Goal: Task Accomplishment & Management: Manage account settings

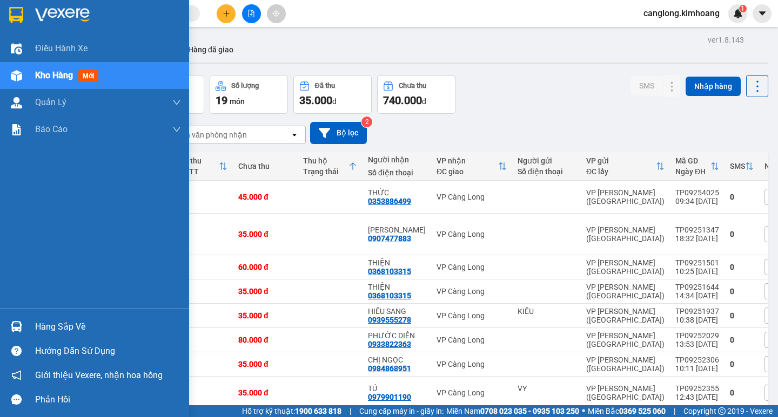
click at [72, 323] on div "Hàng sắp về" at bounding box center [108, 327] width 146 height 16
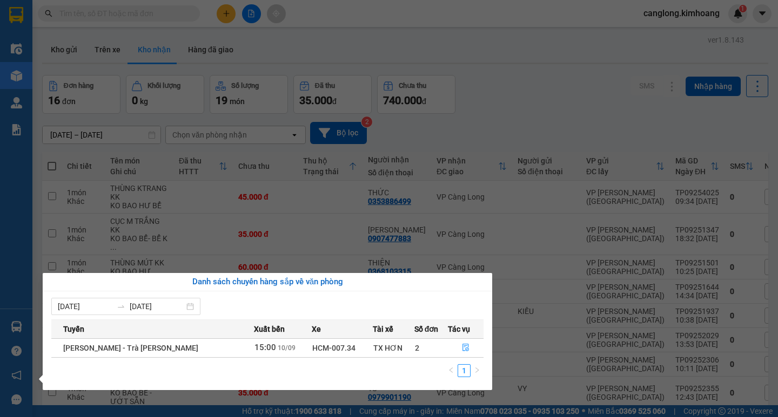
click at [373, 347] on div "TX HƠN" at bounding box center [393, 348] width 40 height 12
click at [462, 345] on icon "file-done" at bounding box center [466, 348] width 8 height 8
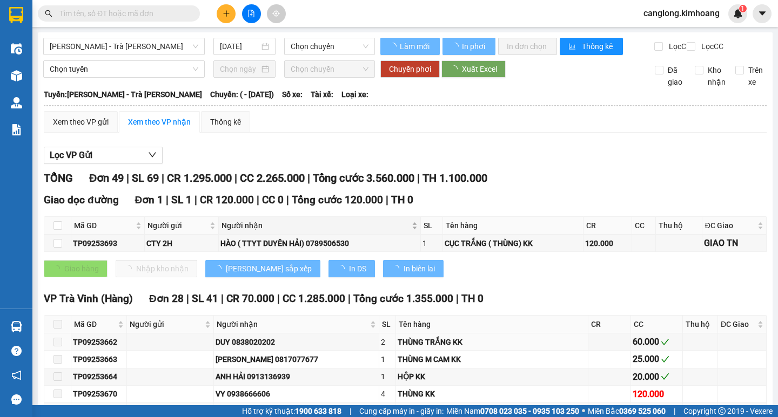
type input "[DATE]"
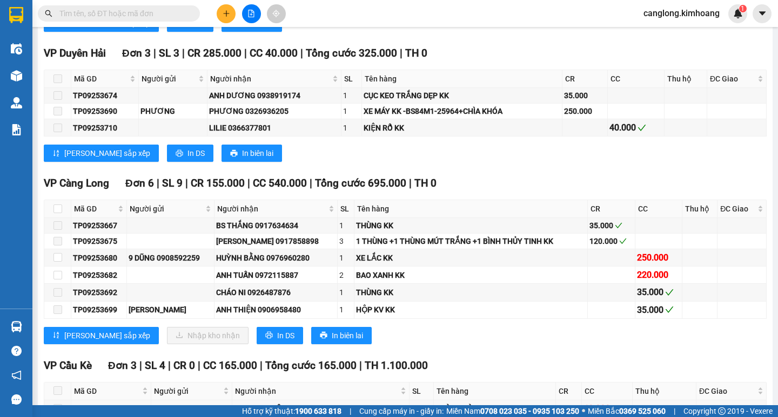
scroll to position [1134, 0]
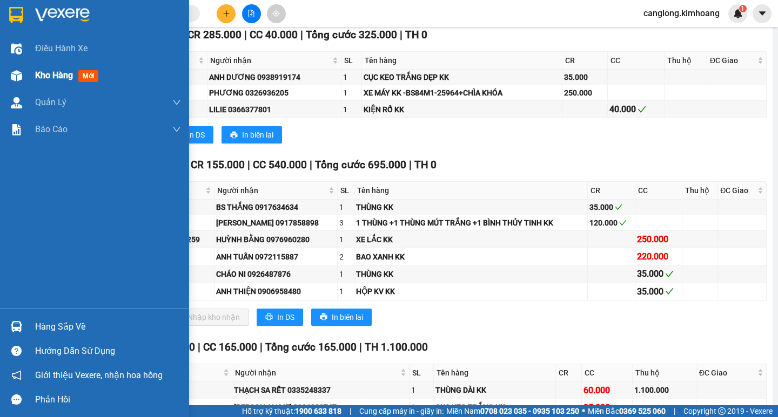
click at [57, 76] on span "Kho hàng" at bounding box center [54, 75] width 38 height 10
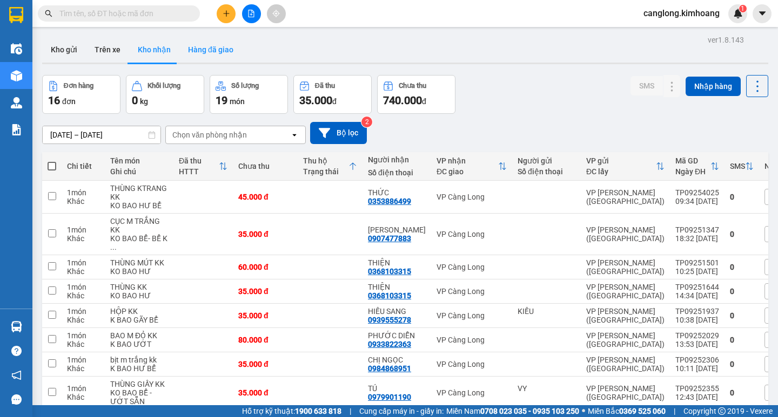
click at [210, 52] on button "Hàng đã giao" at bounding box center [210, 50] width 63 height 26
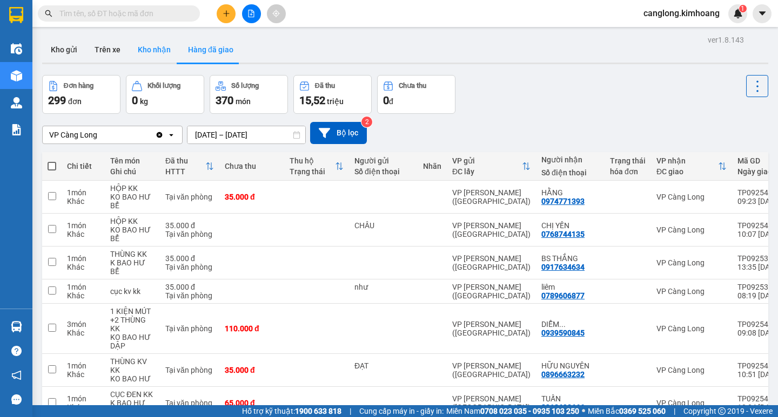
click at [153, 46] on button "Kho nhận" at bounding box center [154, 50] width 50 height 26
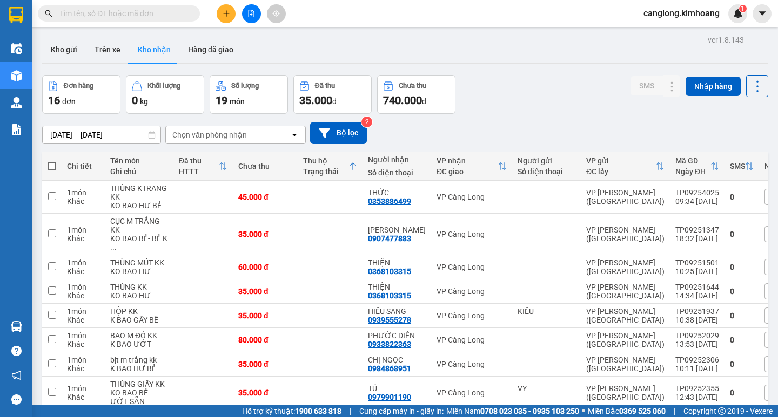
click at [137, 135] on input "[DATE] – [DATE]" at bounding box center [102, 134] width 118 height 17
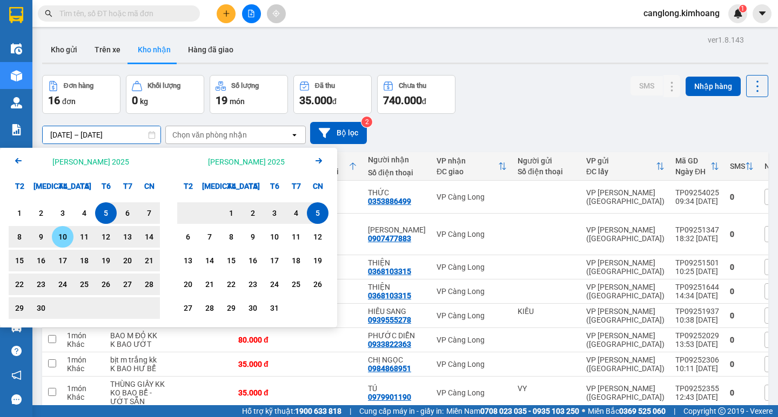
click at [62, 235] on div "10" at bounding box center [62, 237] width 15 height 13
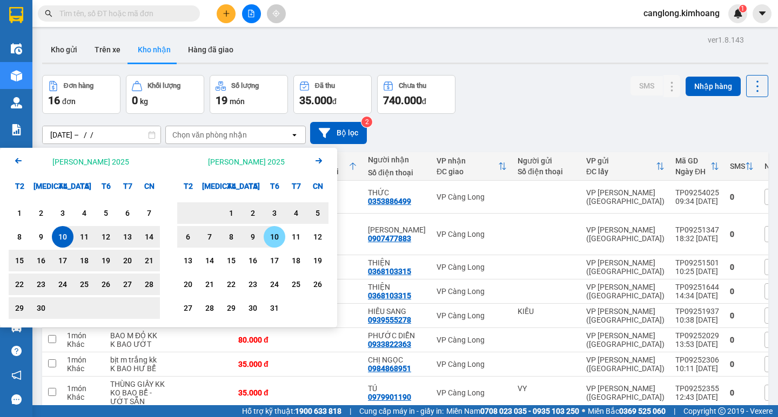
click at [274, 235] on div "10" at bounding box center [274, 237] width 15 height 13
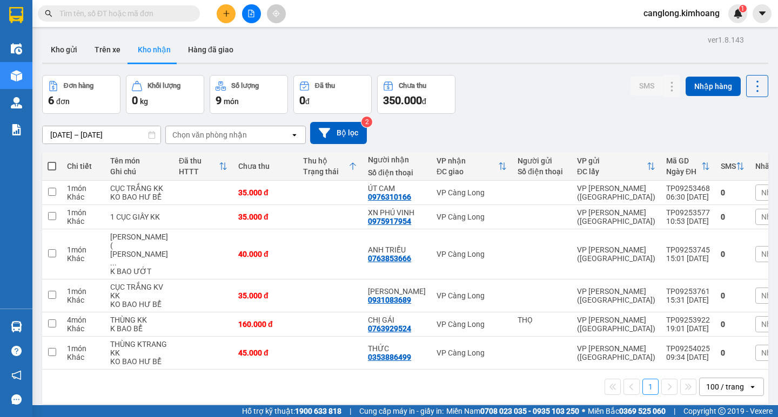
click at [134, 133] on input "[DATE] – [DATE]" at bounding box center [102, 134] width 118 height 17
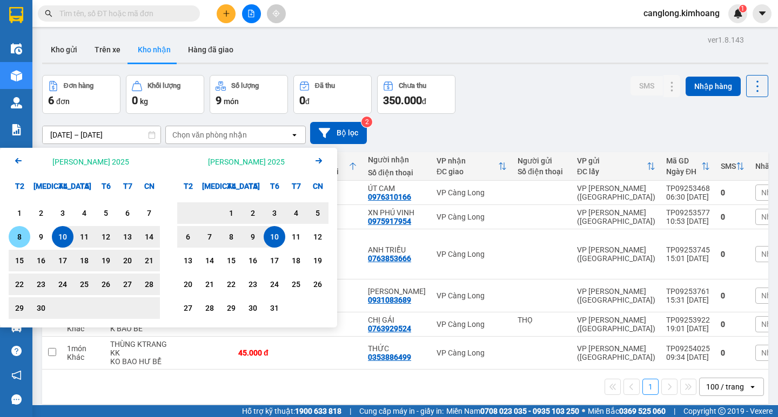
click at [22, 235] on div "8" at bounding box center [19, 237] width 15 height 13
click at [227, 237] on div "8" at bounding box center [231, 237] width 15 height 13
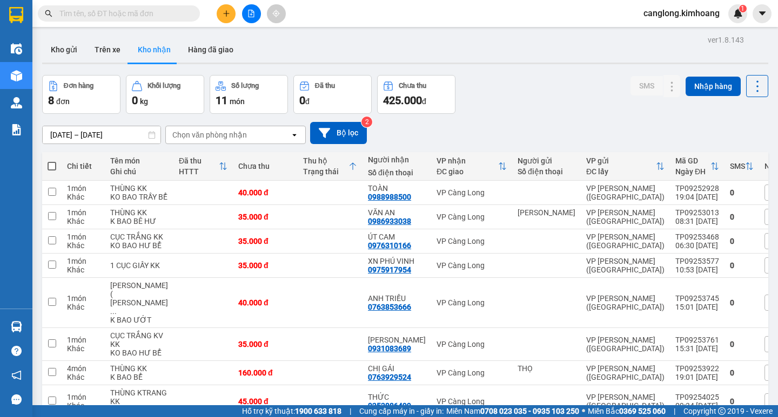
click at [115, 137] on input "[DATE] – [DATE]" at bounding box center [102, 134] width 118 height 17
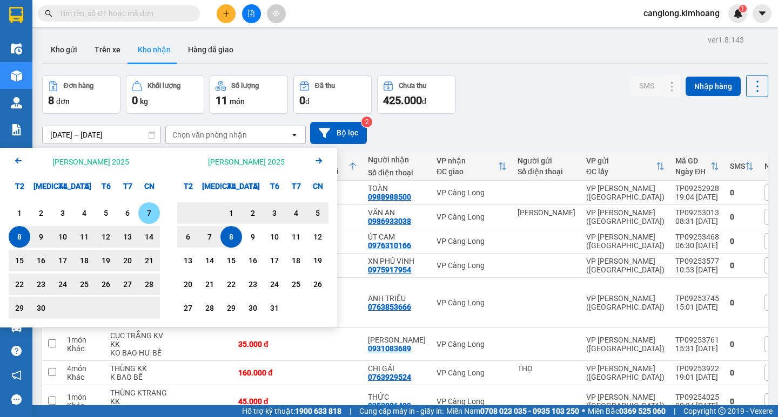
click at [143, 208] on div "7" at bounding box center [148, 213] width 15 height 13
click at [209, 237] on div "7" at bounding box center [209, 237] width 15 height 13
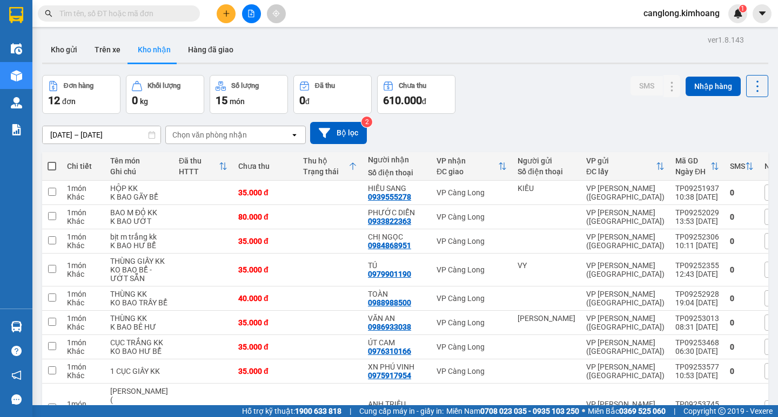
click at [140, 136] on input "[DATE] – [DATE]" at bounding box center [102, 134] width 118 height 17
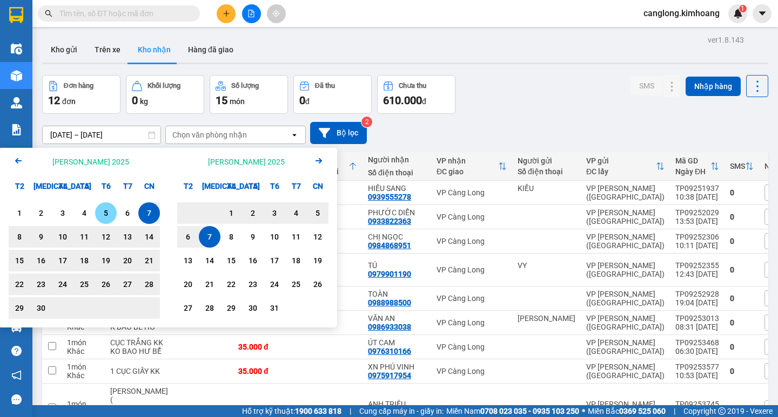
click at [105, 208] on div "5" at bounding box center [105, 213] width 15 height 13
click at [315, 216] on div "5" at bounding box center [317, 213] width 15 height 13
type input "[DATE] – [DATE]"
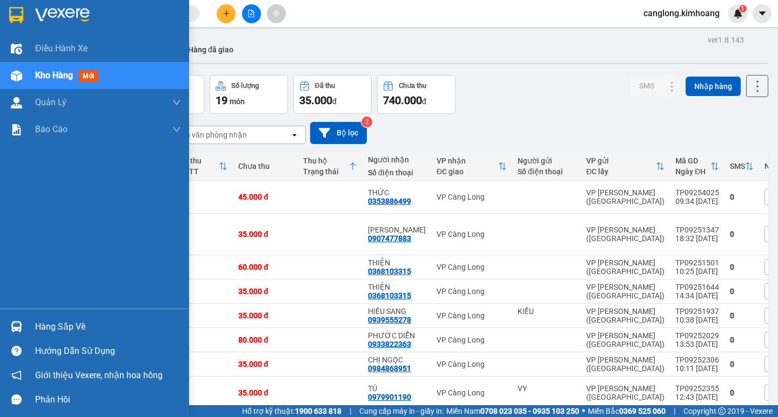
click at [40, 327] on div "Hàng sắp về" at bounding box center [108, 327] width 146 height 16
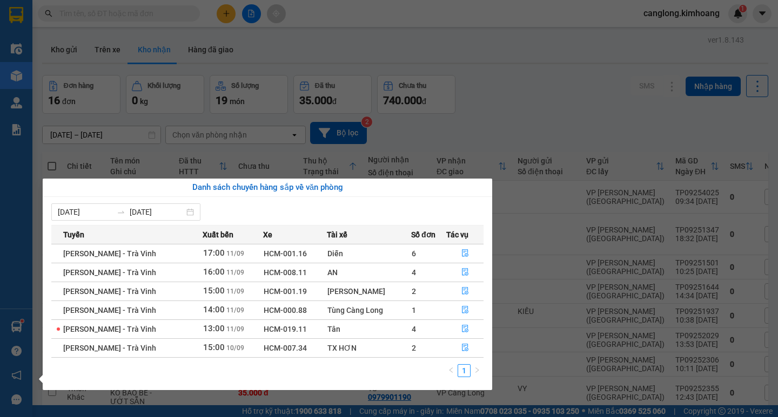
click at [449, 161] on section "Kết quả tìm kiếm ( 0 ) Bộ lọc No Data canglong.kimhoang 1 Điều hành xe Kho hàng…" at bounding box center [389, 208] width 778 height 417
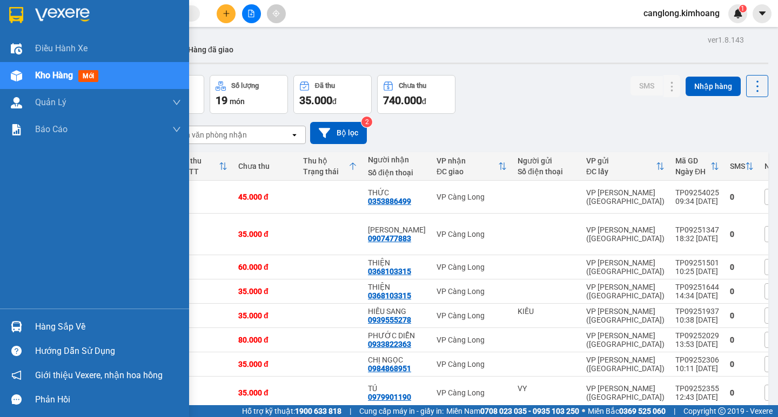
click at [67, 329] on div "Hàng sắp về" at bounding box center [108, 327] width 146 height 16
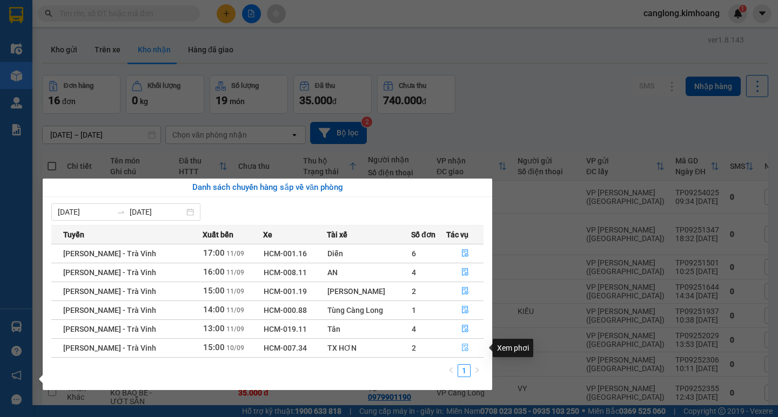
click at [458, 348] on button "button" at bounding box center [465, 348] width 36 height 17
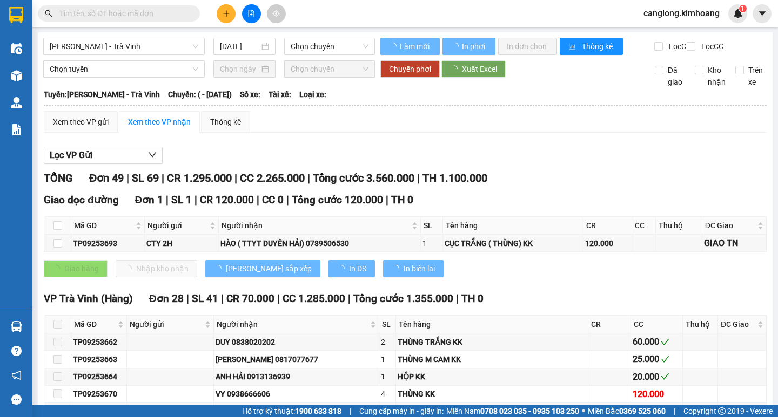
type input "[DATE]"
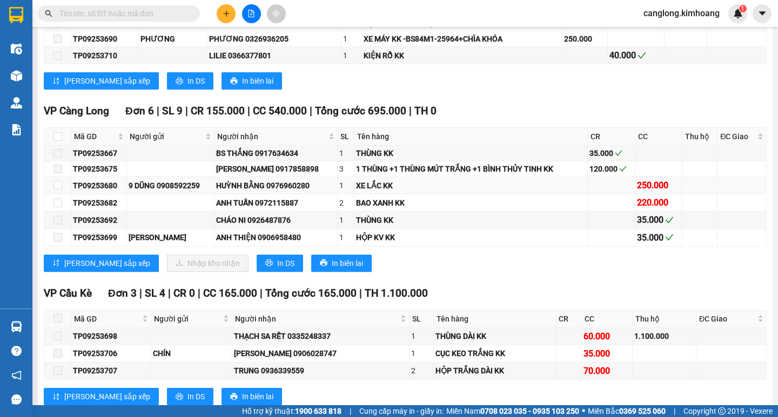
scroll to position [1188, 0]
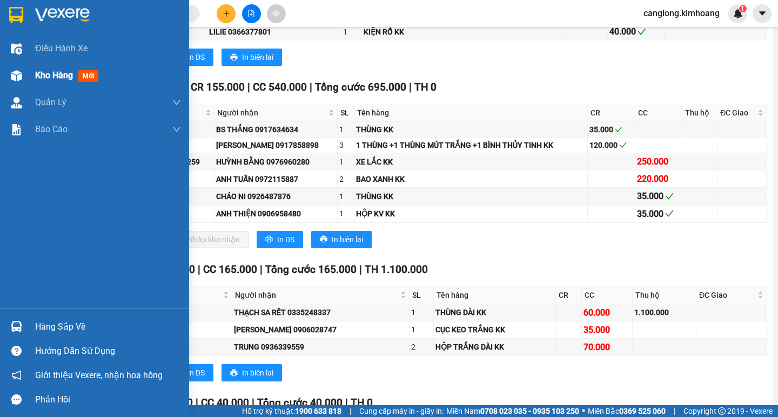
click at [18, 69] on div at bounding box center [16, 75] width 19 height 19
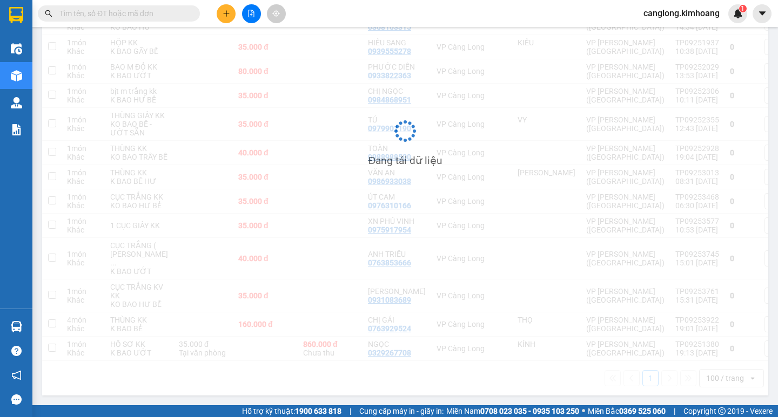
scroll to position [437, 0]
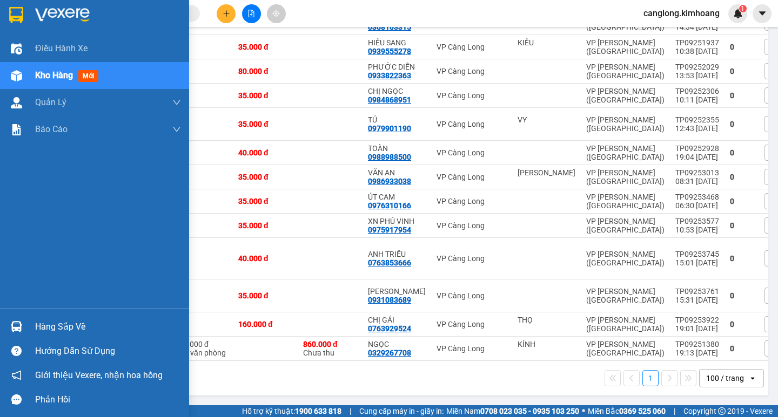
click at [23, 327] on div at bounding box center [16, 327] width 19 height 19
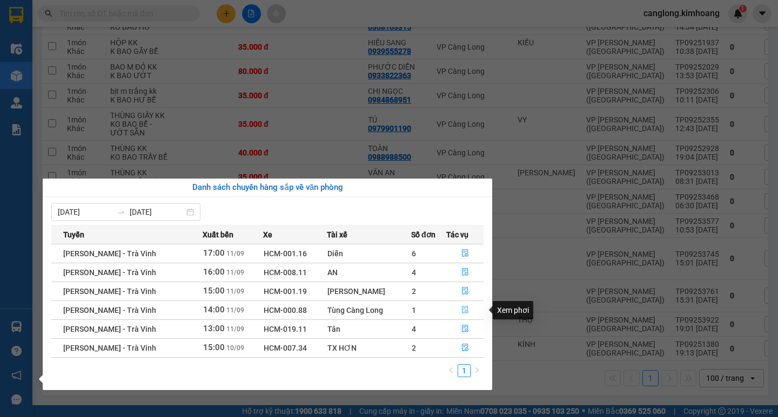
click at [465, 309] on icon "file-done" at bounding box center [465, 310] width 8 height 8
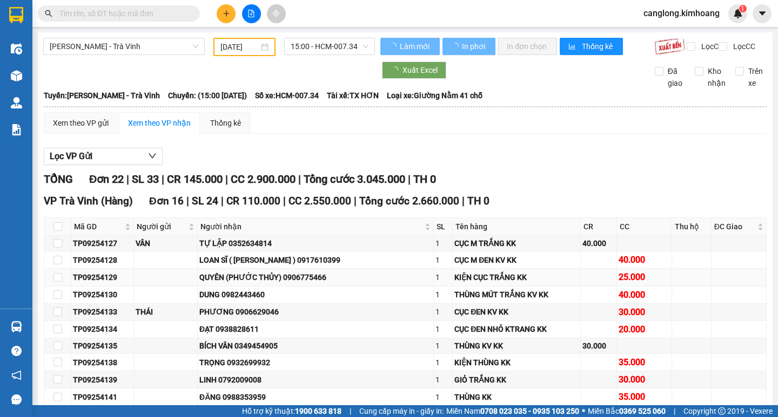
type input "[DATE]"
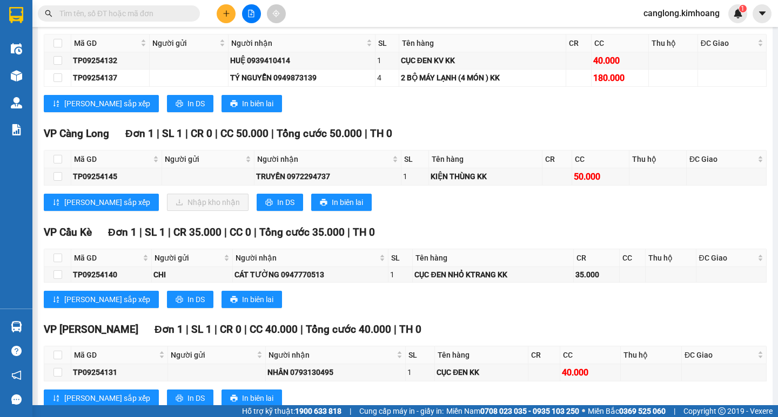
scroll to position [675, 0]
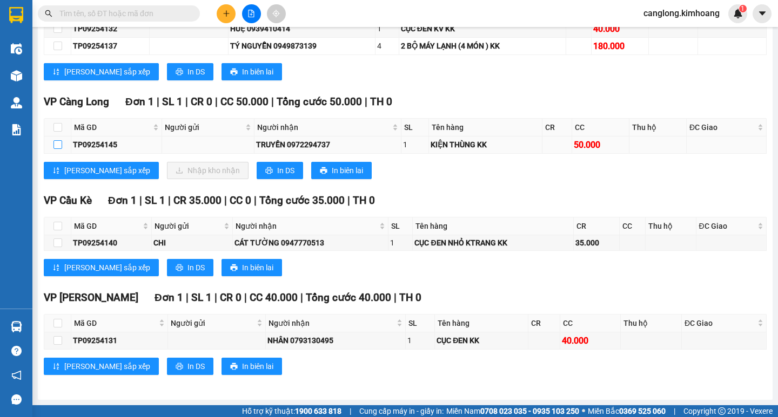
click at [58, 146] on input "checkbox" at bounding box center [57, 144] width 9 height 9
checkbox input "true"
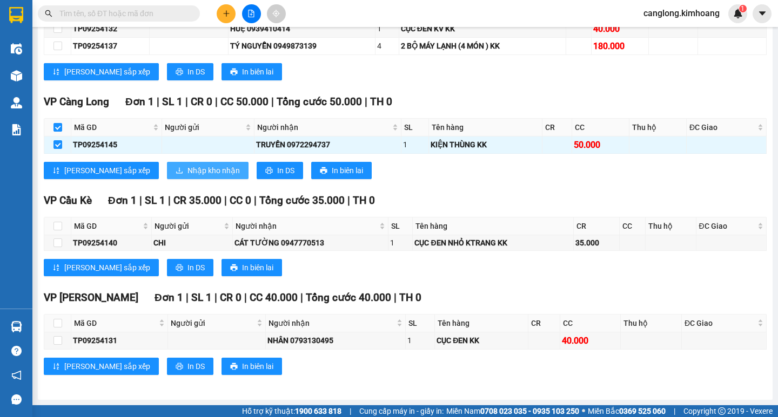
click at [187, 172] on span "Nhập kho nhận" at bounding box center [213, 171] width 52 height 12
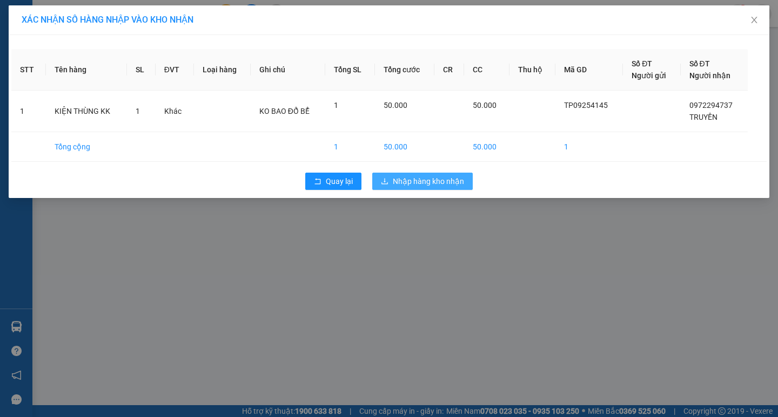
click at [390, 180] on button "Nhập hàng kho nhận" at bounding box center [422, 181] width 100 height 17
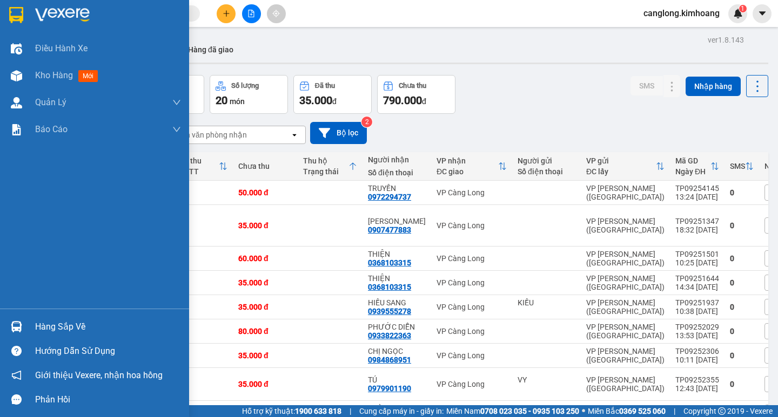
click at [49, 325] on div "Hàng sắp về" at bounding box center [108, 327] width 146 height 16
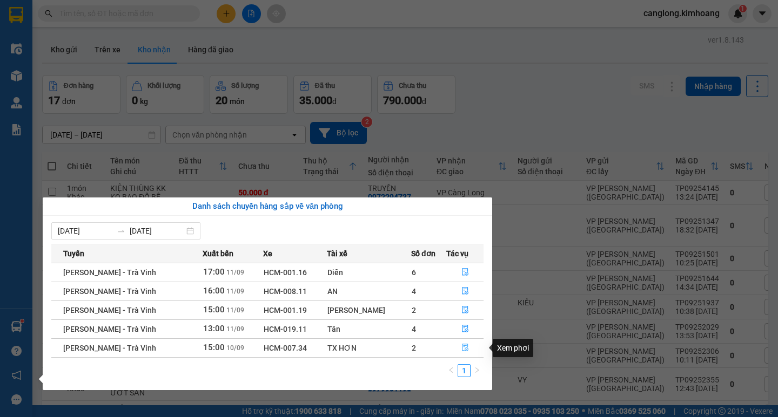
click at [462, 349] on icon "file-done" at bounding box center [465, 348] width 6 height 8
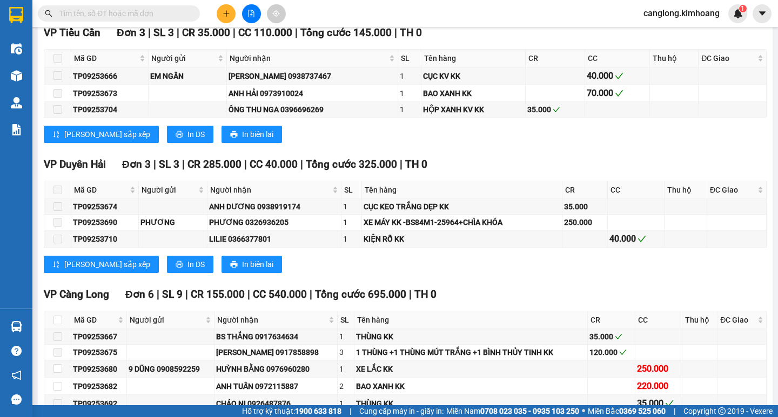
scroll to position [1026, 0]
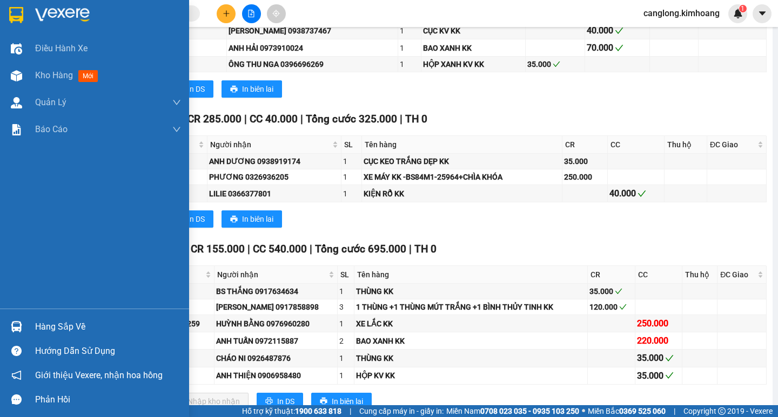
click at [52, 323] on div "Hàng sắp về" at bounding box center [108, 327] width 146 height 16
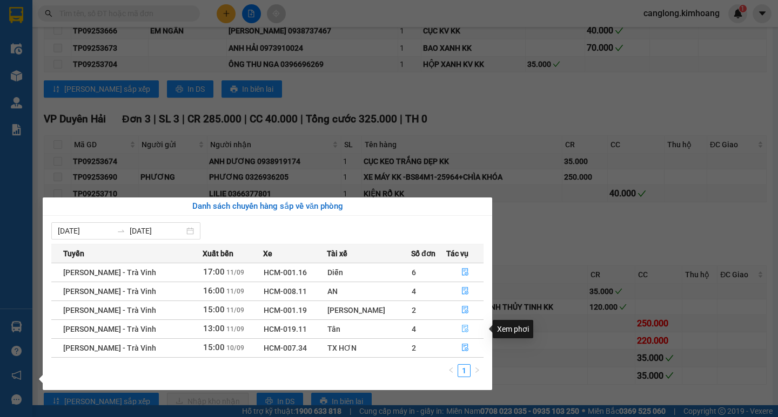
click at [461, 329] on icon "file-done" at bounding box center [465, 329] width 8 height 8
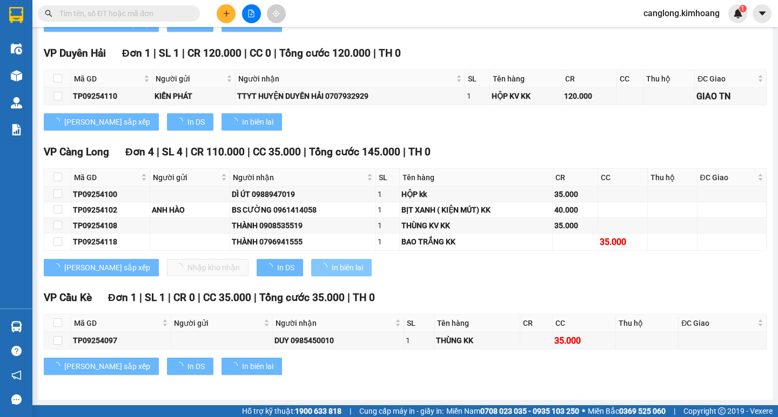
scroll to position [941, 0]
type input "[DATE]"
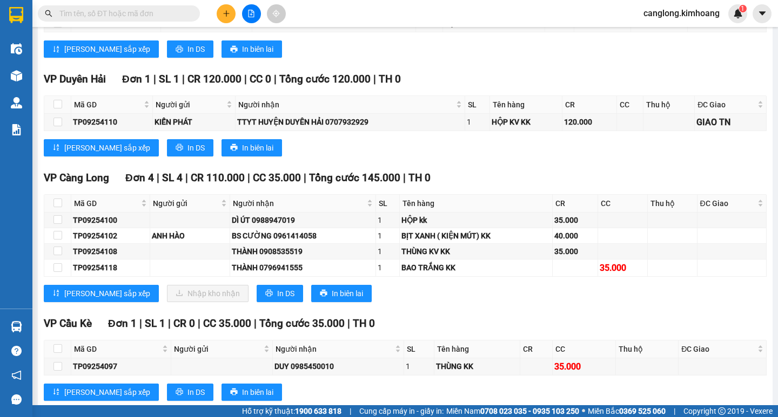
scroll to position [887, 0]
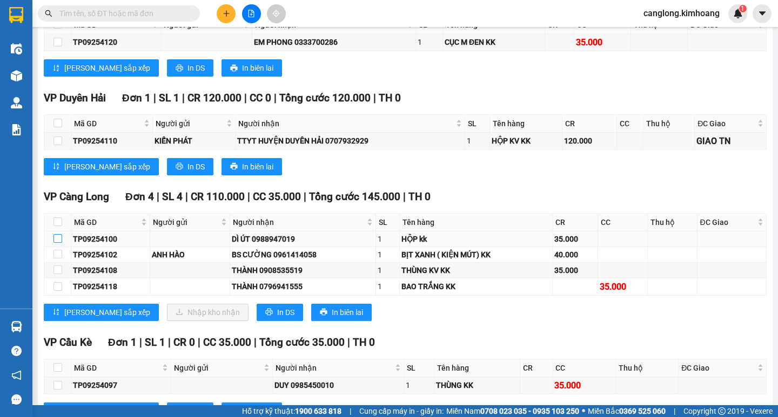
click at [59, 243] on input "checkbox" at bounding box center [57, 238] width 9 height 9
checkbox input "true"
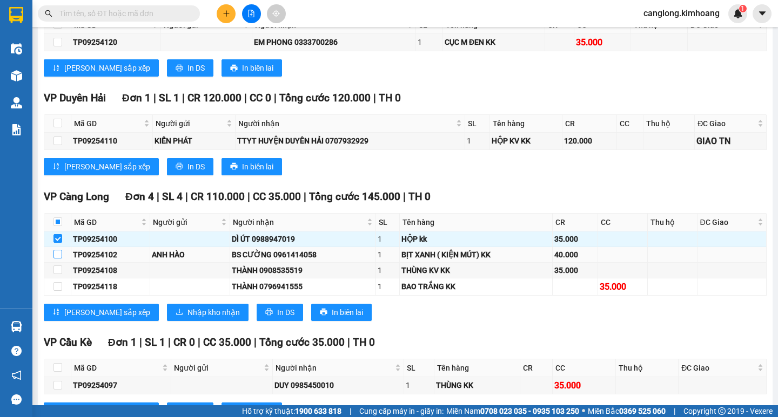
click at [59, 259] on input "checkbox" at bounding box center [57, 254] width 9 height 9
checkbox input "true"
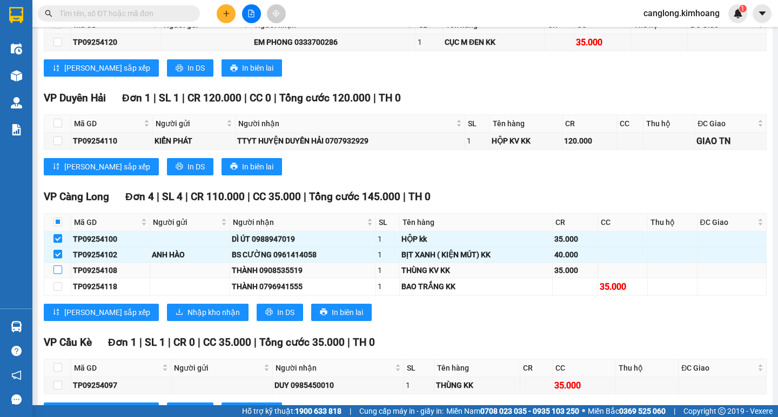
click at [58, 274] on input "checkbox" at bounding box center [57, 270] width 9 height 9
checkbox input "true"
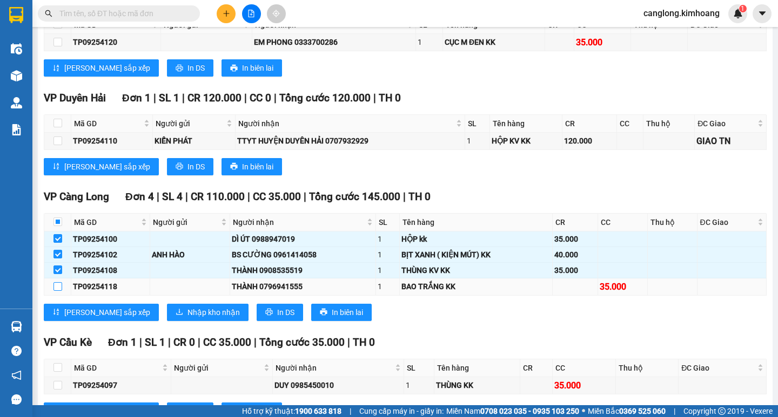
click at [58, 291] on input "checkbox" at bounding box center [57, 286] width 9 height 9
checkbox input "true"
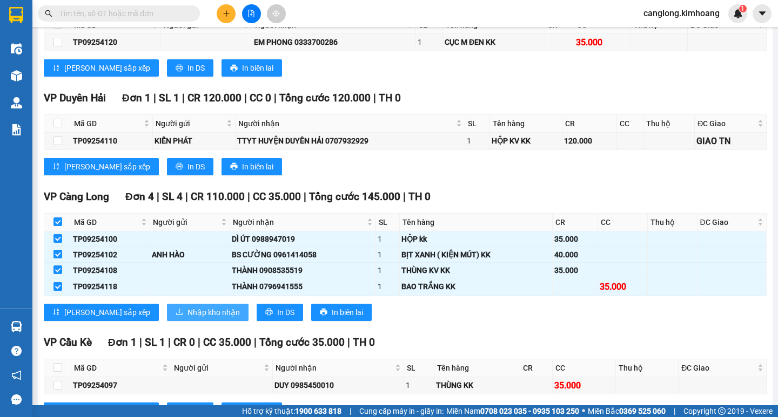
click at [187, 319] on span "Nhập kho nhận" at bounding box center [213, 313] width 52 height 12
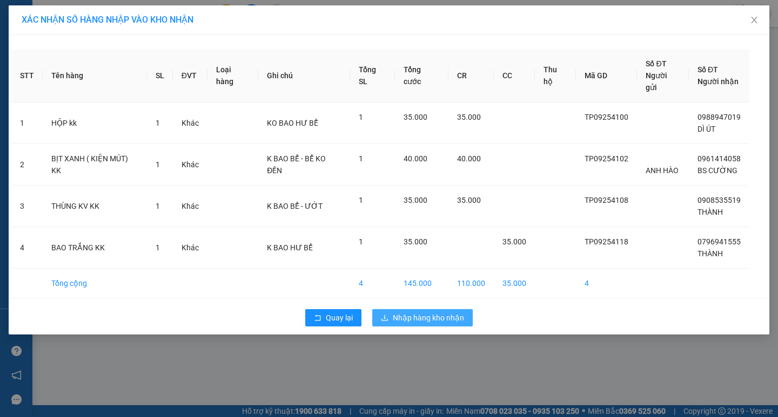
click at [408, 312] on span "Nhập hàng kho nhận" at bounding box center [428, 318] width 71 height 12
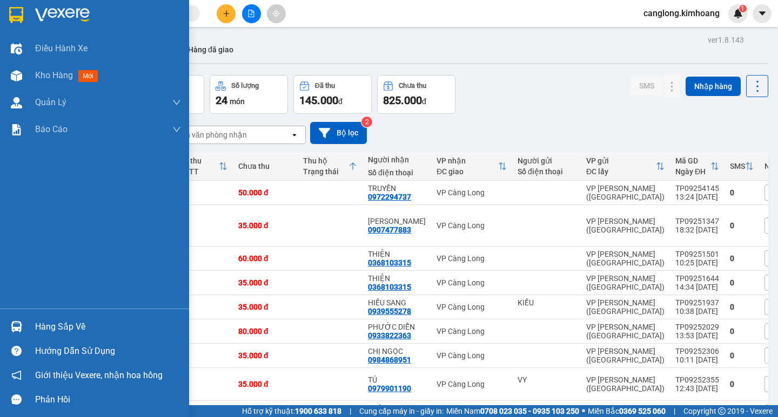
click at [51, 326] on div "Hàng sắp về" at bounding box center [108, 327] width 146 height 16
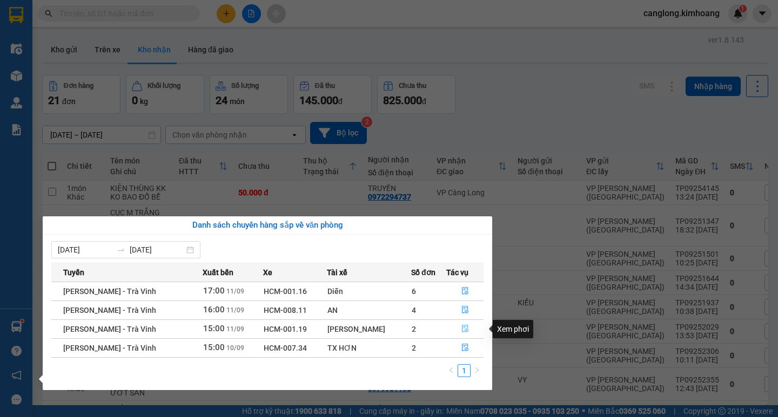
click at [462, 328] on icon "file-done" at bounding box center [465, 329] width 8 height 8
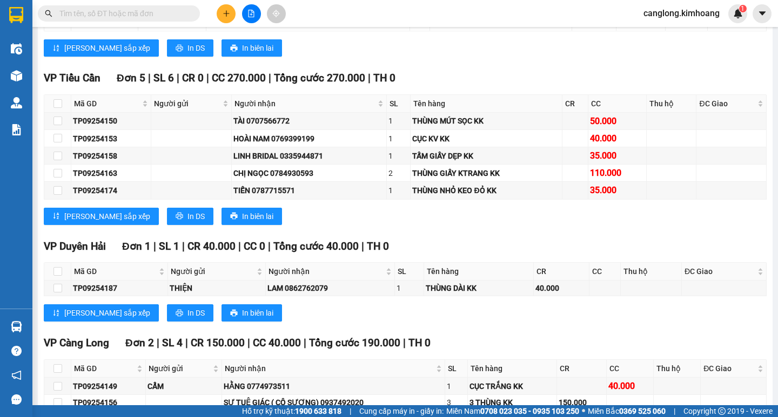
scroll to position [756, 0]
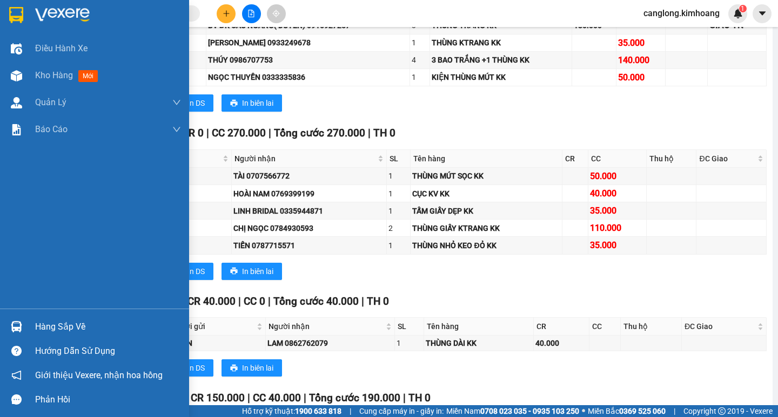
click at [32, 325] on div "Hàng sắp về" at bounding box center [94, 327] width 189 height 24
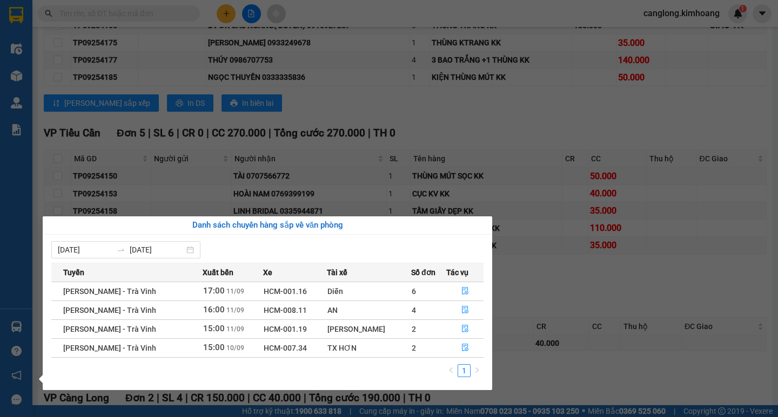
click at [558, 388] on section "Kết quả tìm kiếm ( 0 ) Bộ lọc No Data canglong.kimhoang 1 Điều hành xe Kho hàng…" at bounding box center [389, 208] width 778 height 417
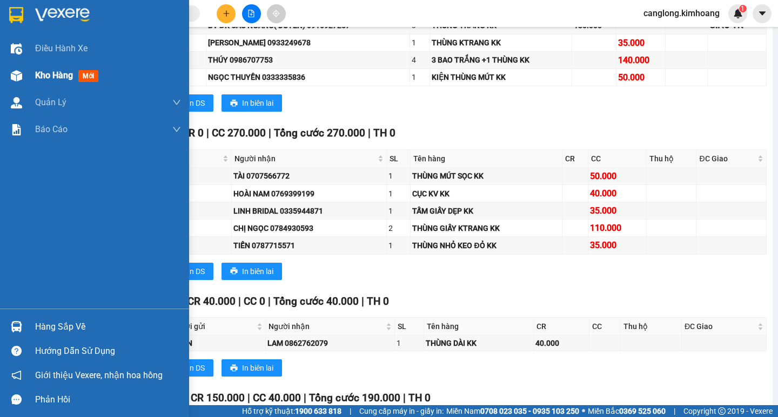
click at [39, 72] on span "Kho hàng" at bounding box center [54, 75] width 38 height 10
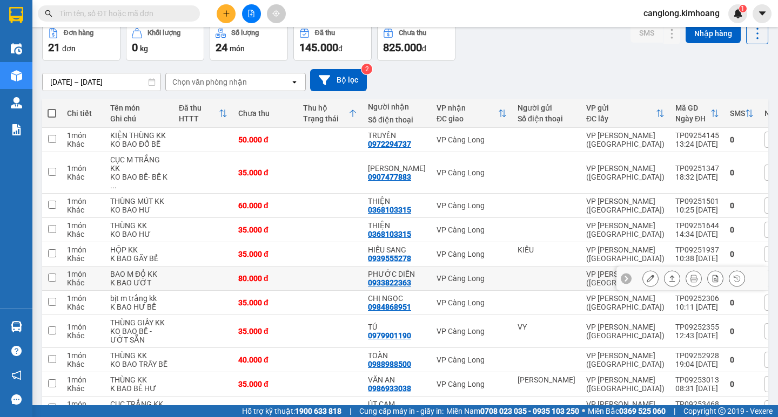
scroll to position [51, 0]
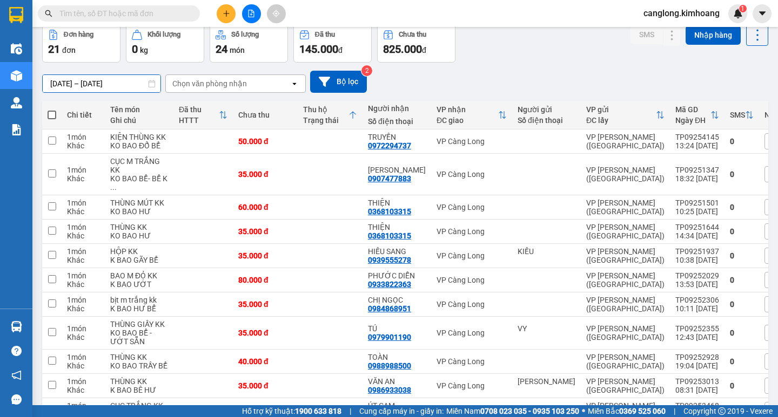
click at [75, 86] on input "[DATE] – [DATE]" at bounding box center [102, 83] width 118 height 17
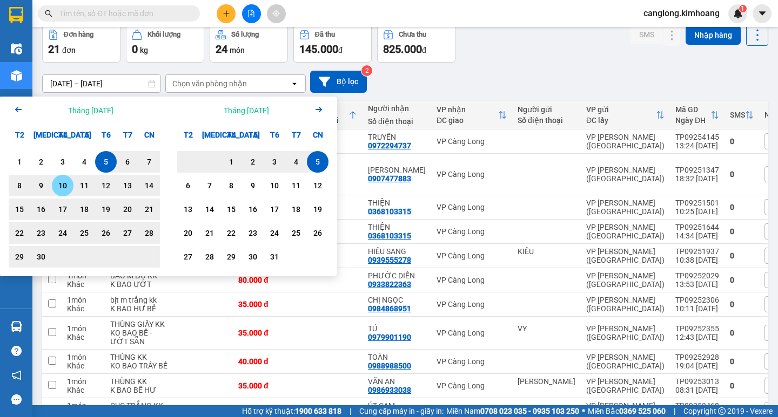
click at [62, 180] on div "10" at bounding box center [62, 185] width 15 height 13
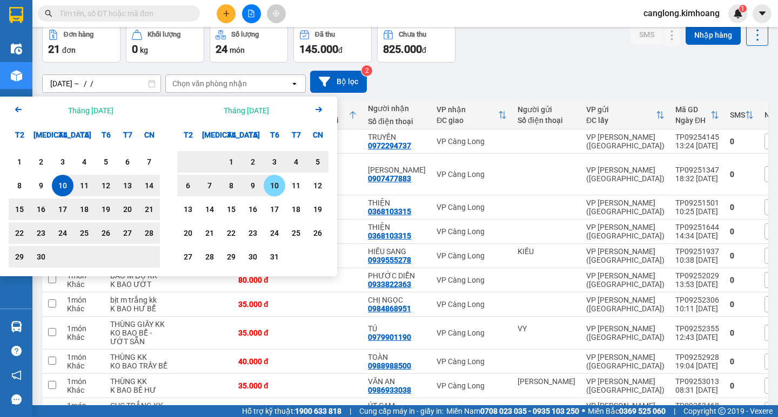
click at [272, 183] on div "10" at bounding box center [274, 185] width 15 height 13
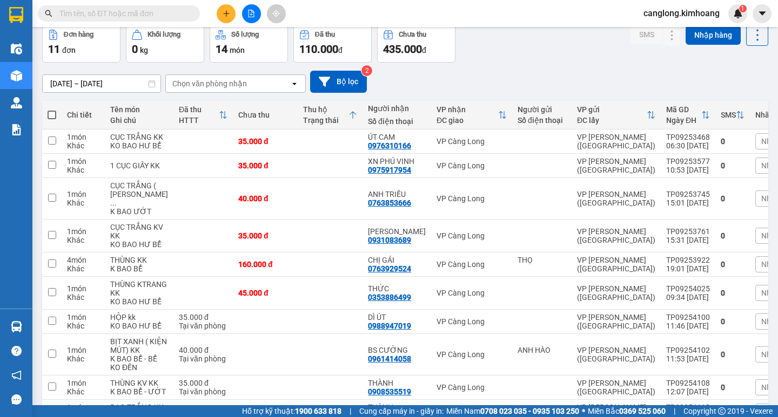
click at [137, 83] on input "[DATE] – [DATE]" at bounding box center [102, 83] width 118 height 17
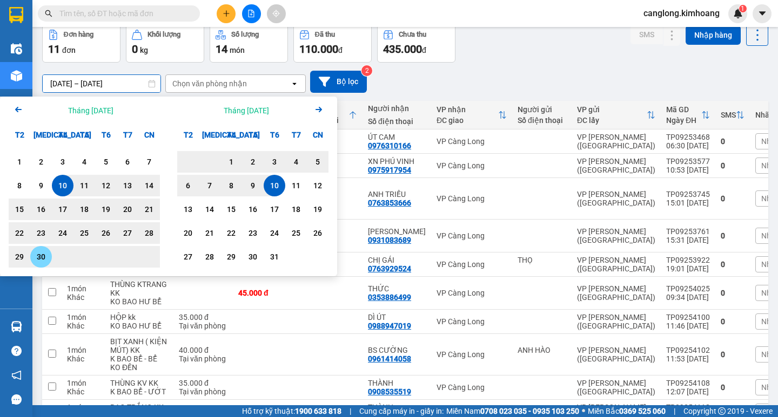
click at [44, 252] on div "30" at bounding box center [40, 257] width 15 height 13
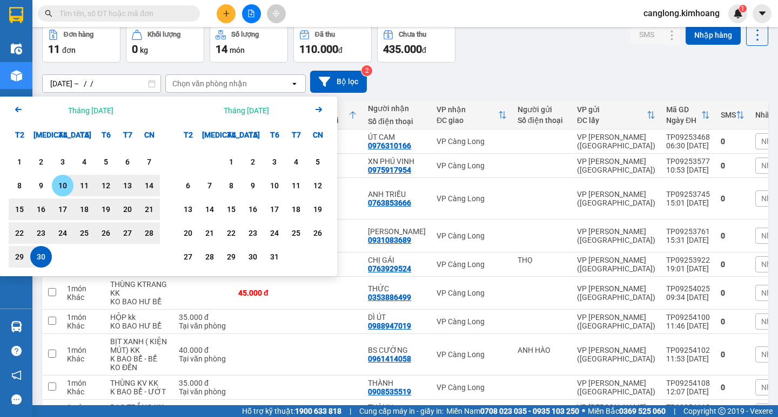
click at [62, 187] on div "10" at bounding box center [62, 185] width 15 height 13
type input "10/09/2025 – 30/09/2025"
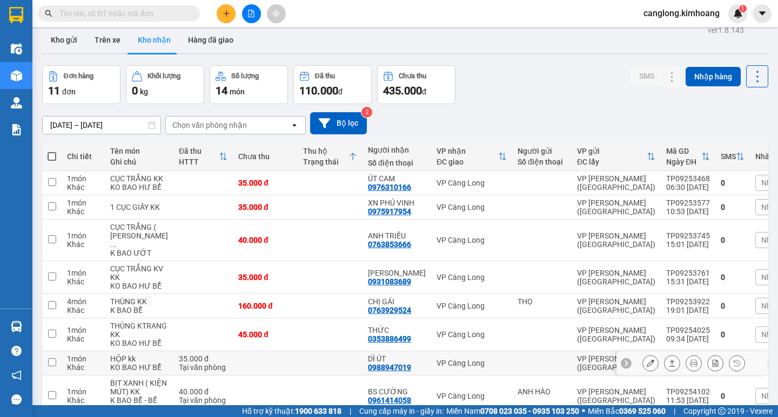
scroll to position [3, 0]
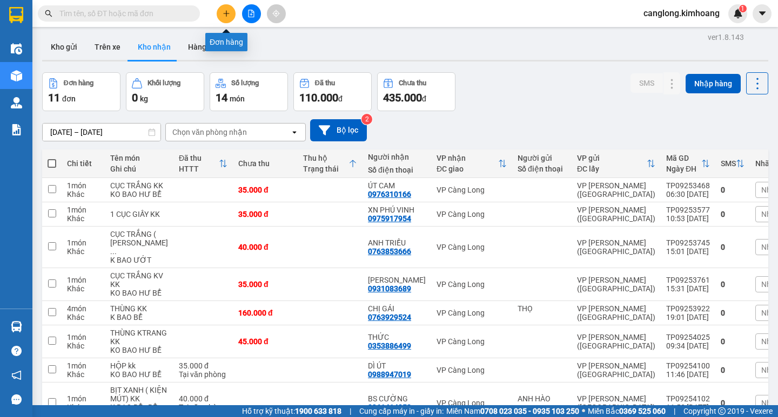
click at [229, 10] on icon "plus" at bounding box center [226, 14] width 8 height 8
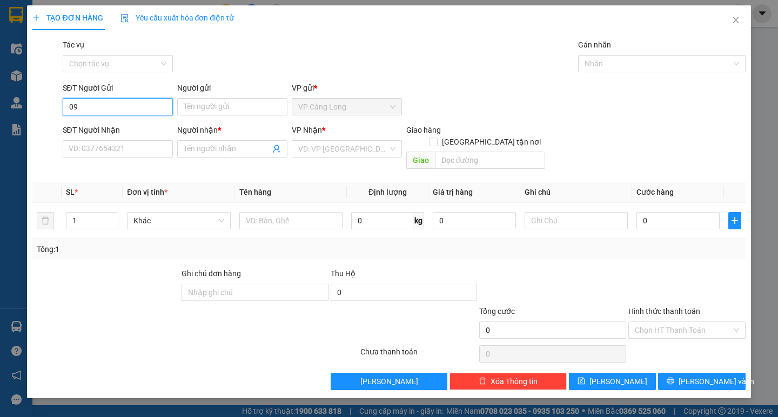
type input "0"
click at [86, 103] on input "SĐT Người Gửi" at bounding box center [118, 106] width 110 height 17
type input "096"
click at [735, 20] on icon "close" at bounding box center [735, 20] width 6 height 6
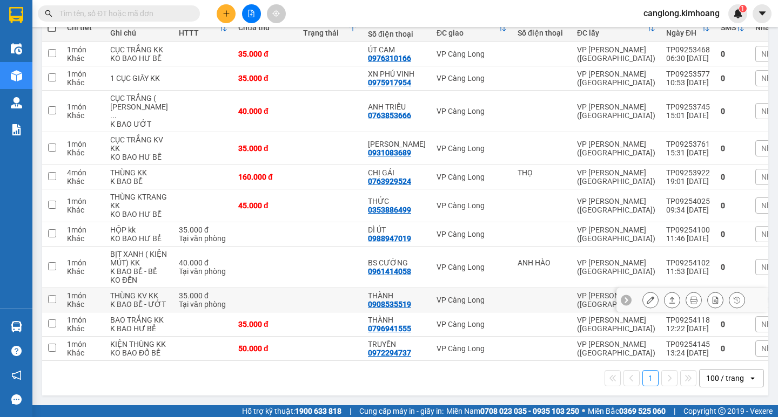
scroll to position [273, 0]
click at [720, 378] on div "100 / trang" at bounding box center [725, 378] width 38 height 11
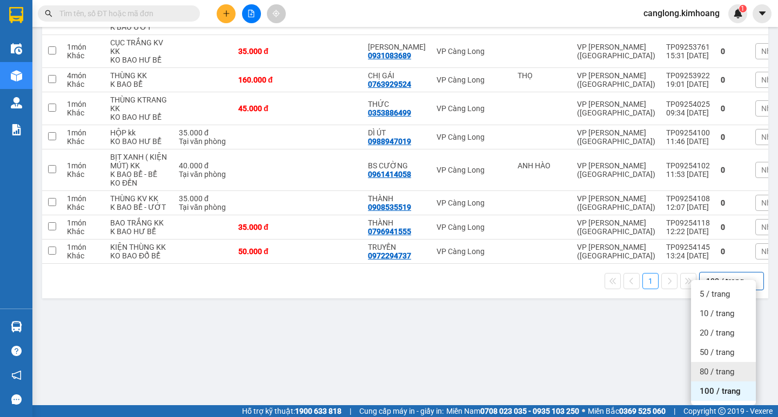
click at [730, 367] on span "80 / trang" at bounding box center [716, 372] width 35 height 11
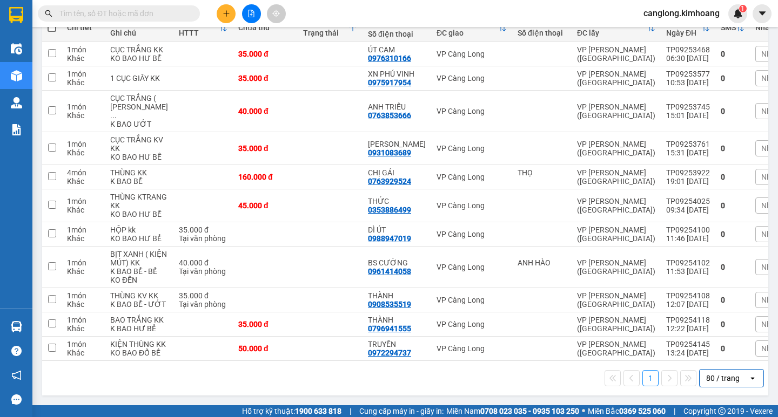
click at [122, 19] on input "text" at bounding box center [122, 14] width 127 height 12
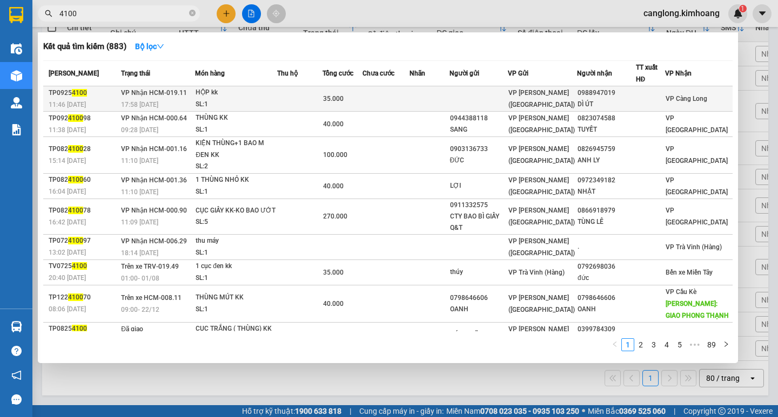
type input "4100"
click at [333, 100] on span "35.000" at bounding box center [333, 99] width 21 height 8
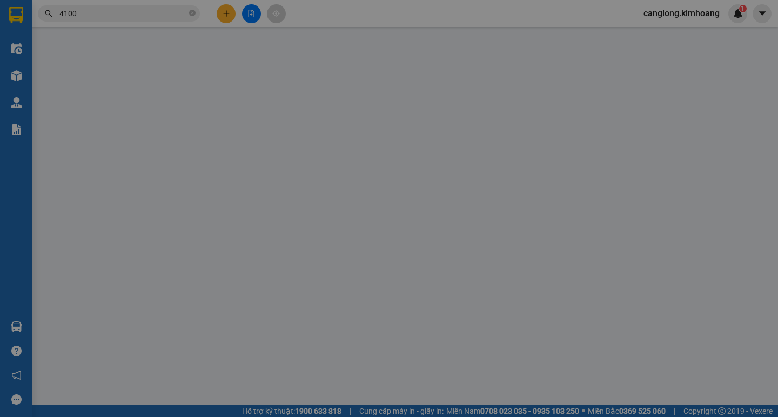
type input "0988947019"
type input "DÌ ÚT"
type input "35.000"
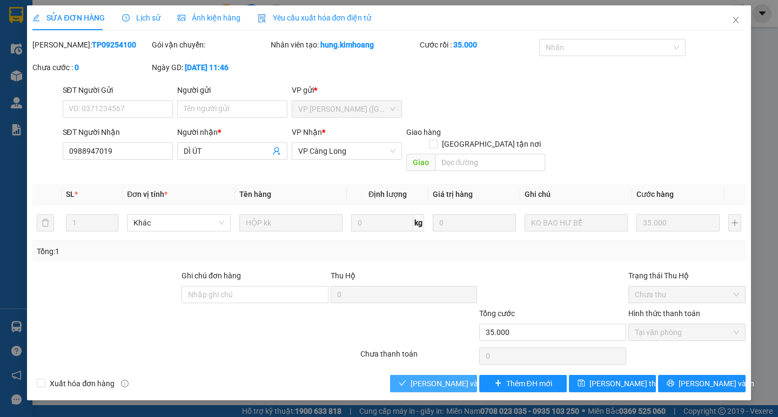
click at [426, 378] on span "Lưu và Giao hàng" at bounding box center [462, 384] width 104 height 12
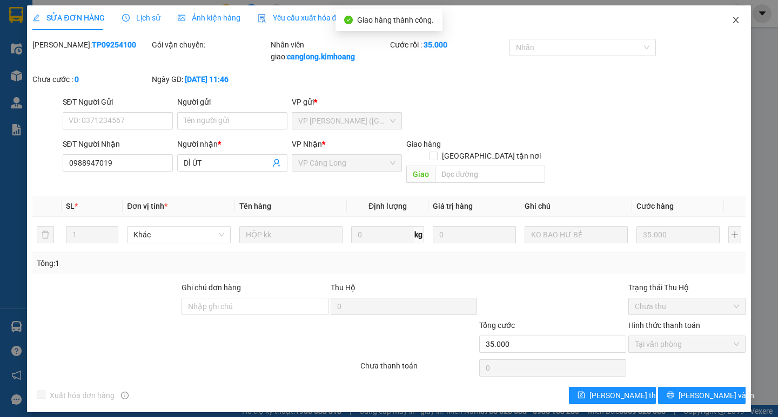
click at [736, 19] on icon "close" at bounding box center [735, 20] width 6 height 6
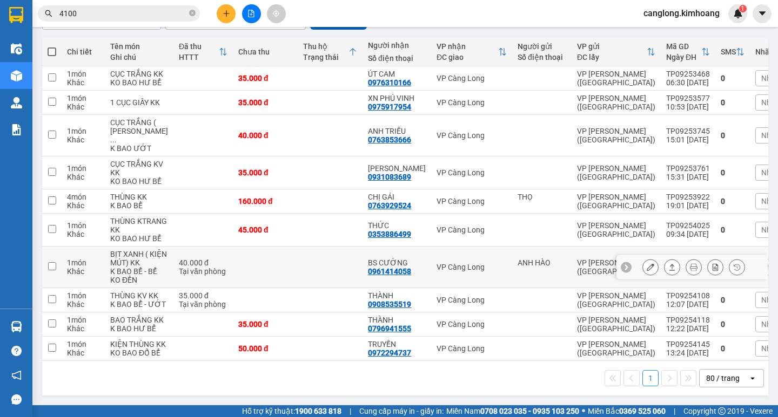
scroll to position [240, 0]
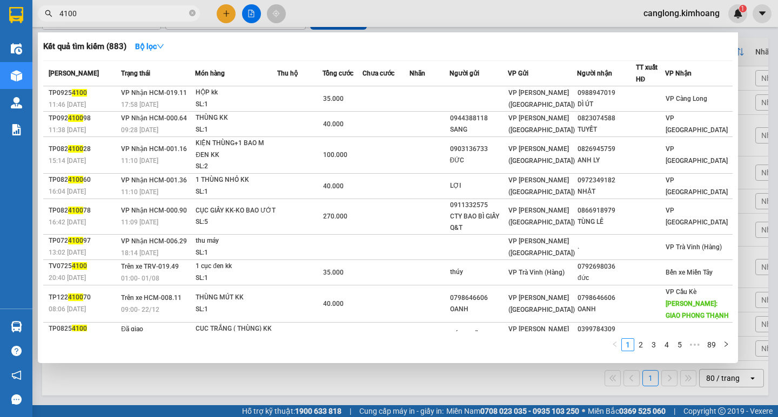
click at [125, 16] on input "4100" at bounding box center [122, 14] width 127 height 12
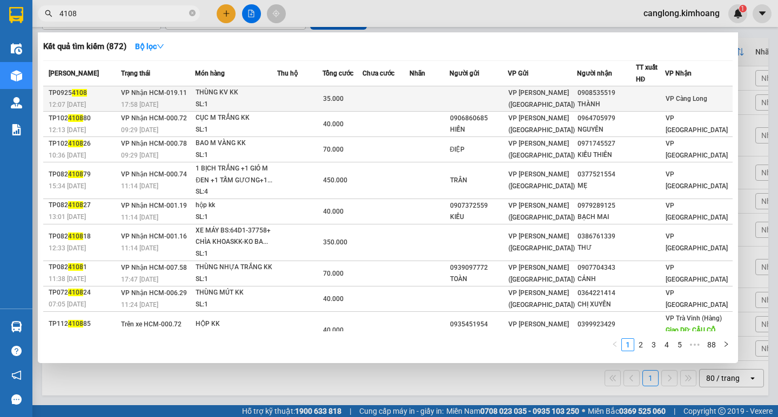
type input "4108"
click at [343, 99] on span "35.000" at bounding box center [333, 99] width 21 height 8
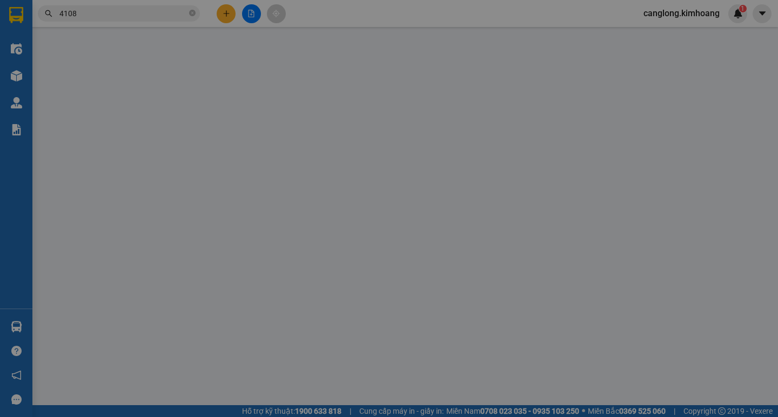
type input "0908535519"
type input "THÀNH"
type input "35.000"
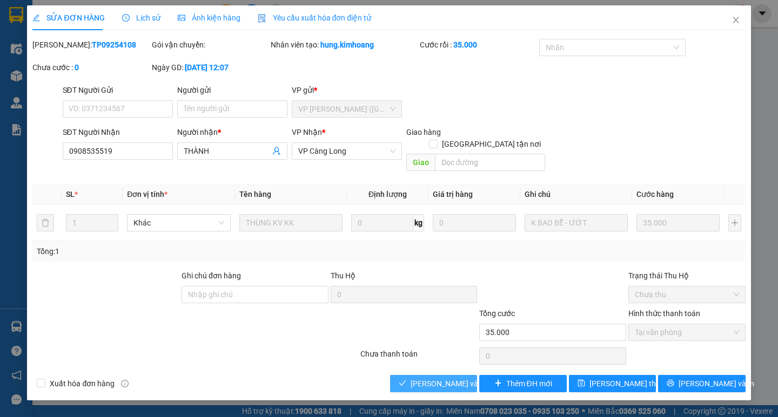
click at [413, 378] on span "Lưu và Giao hàng" at bounding box center [462, 384] width 104 height 12
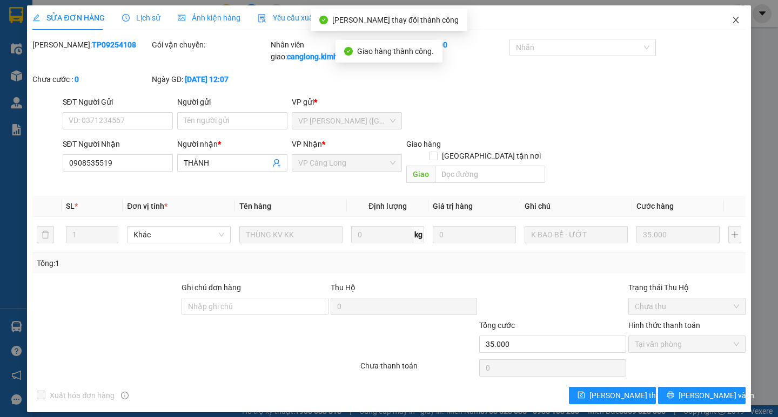
click at [735, 21] on icon "close" at bounding box center [735, 20] width 6 height 6
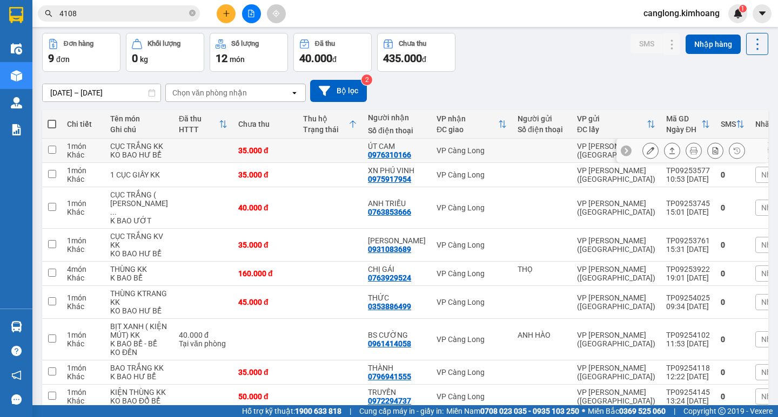
scroll to position [36, 0]
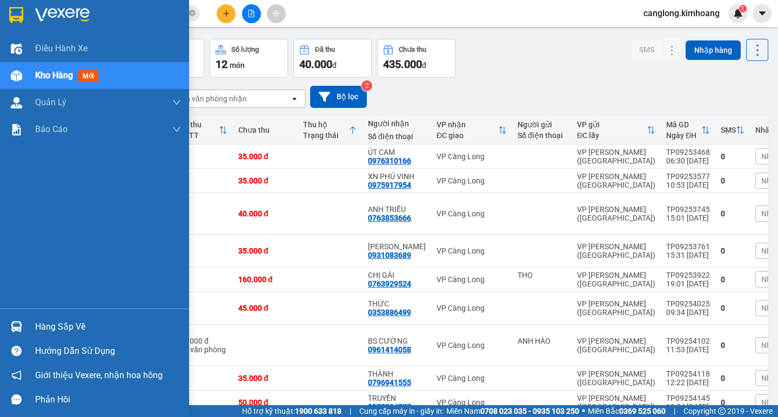
click at [77, 323] on div "Hàng sắp về" at bounding box center [108, 327] width 146 height 16
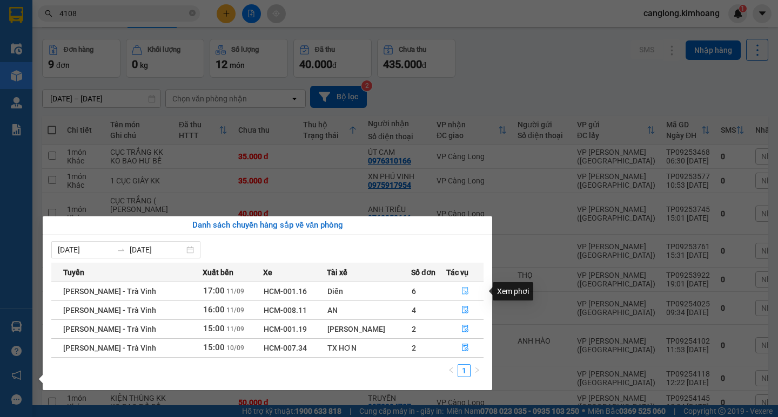
click at [461, 289] on icon "file-done" at bounding box center [465, 291] width 8 height 8
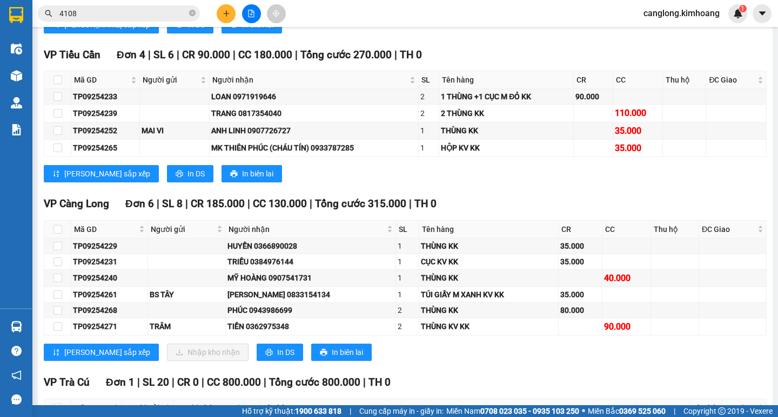
scroll to position [972, 0]
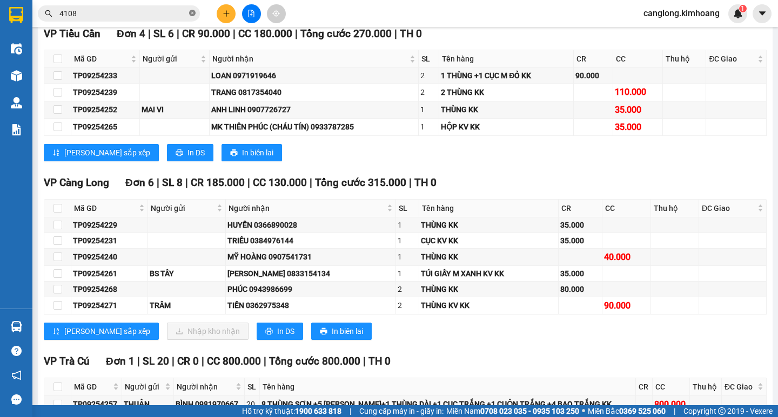
click at [191, 14] on icon "close-circle" at bounding box center [192, 13] width 6 height 6
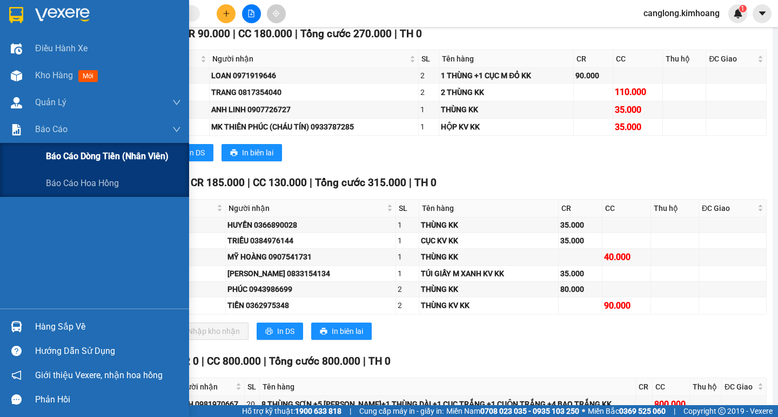
click at [86, 158] on span "Báo cáo dòng tiền (nhân viên)" at bounding box center [107, 156] width 123 height 13
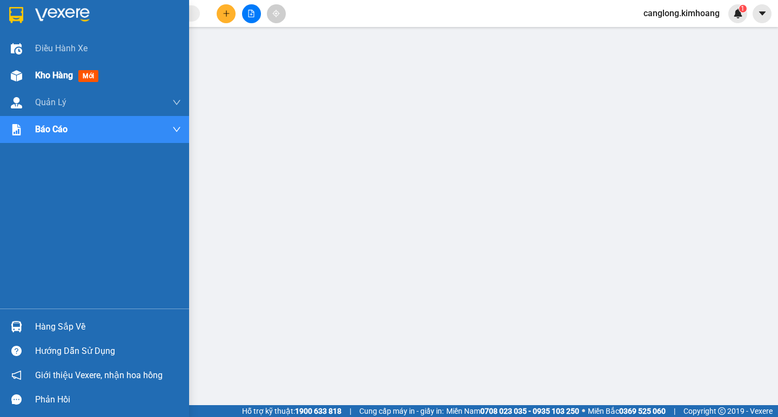
click at [52, 75] on span "Kho hàng" at bounding box center [54, 75] width 38 height 10
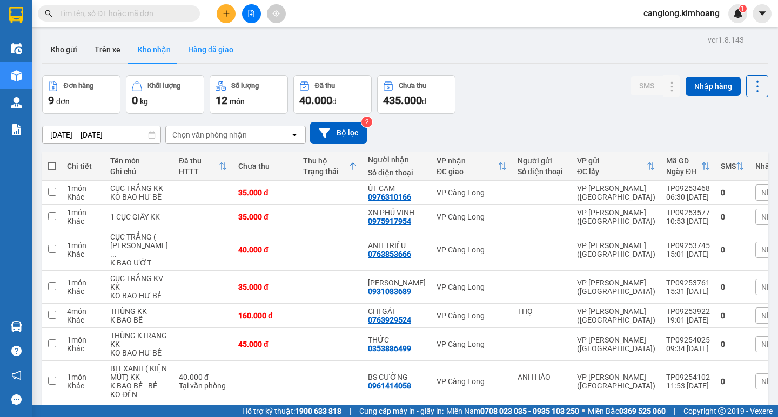
click at [212, 45] on button "Hàng đã giao" at bounding box center [210, 50] width 63 height 26
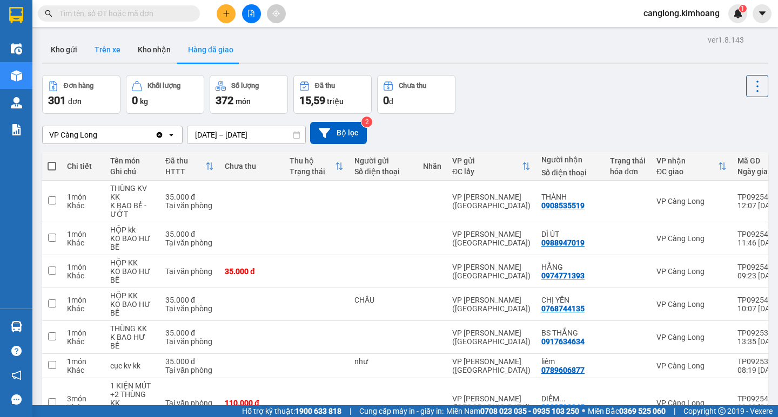
click at [115, 49] on button "Trên xe" at bounding box center [107, 50] width 43 height 26
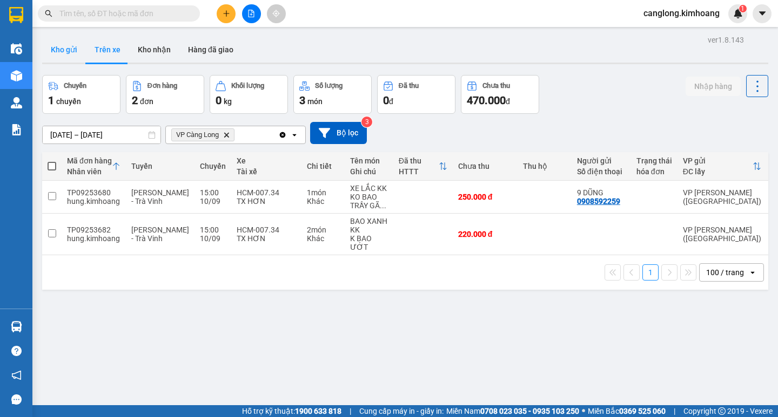
click at [75, 49] on button "Kho gửi" at bounding box center [64, 50] width 44 height 26
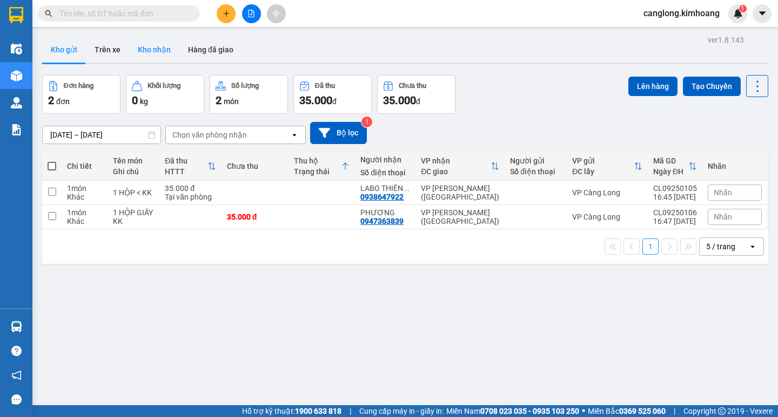
click at [165, 47] on button "Kho nhận" at bounding box center [154, 50] width 50 height 26
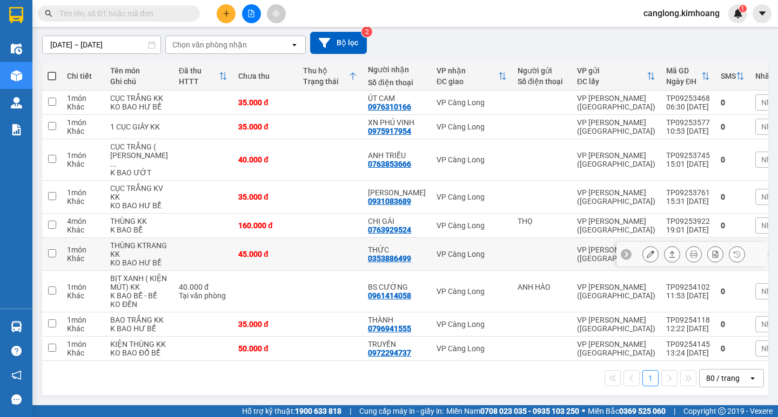
scroll to position [198, 0]
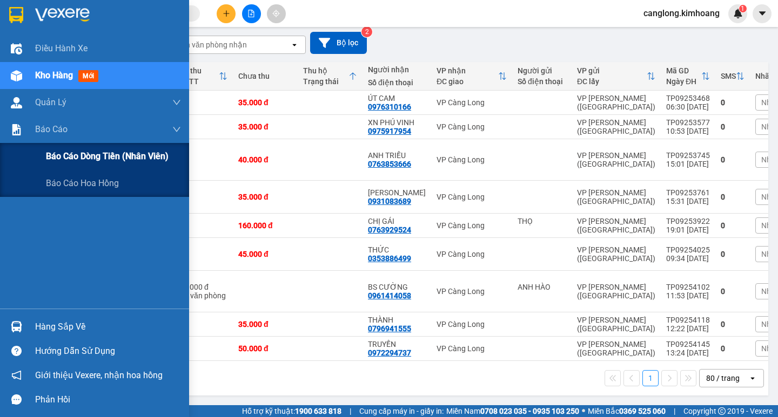
click at [79, 157] on span "Báo cáo dòng tiền (nhân viên)" at bounding box center [107, 156] width 123 height 13
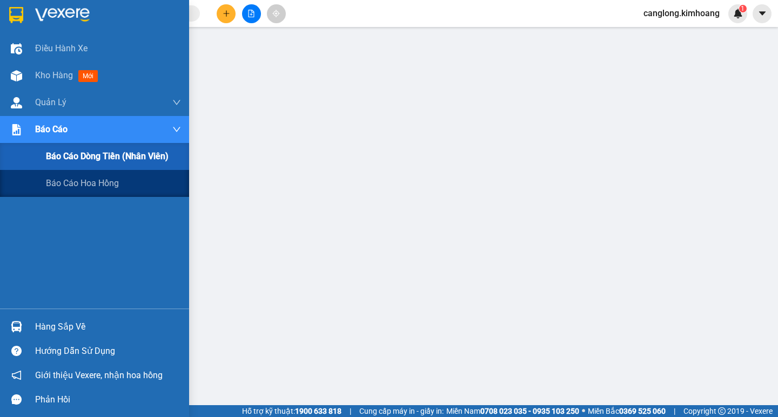
scroll to position [118, 0]
click at [88, 154] on span "Báo cáo dòng tiền (nhân viên)" at bounding box center [107, 156] width 123 height 13
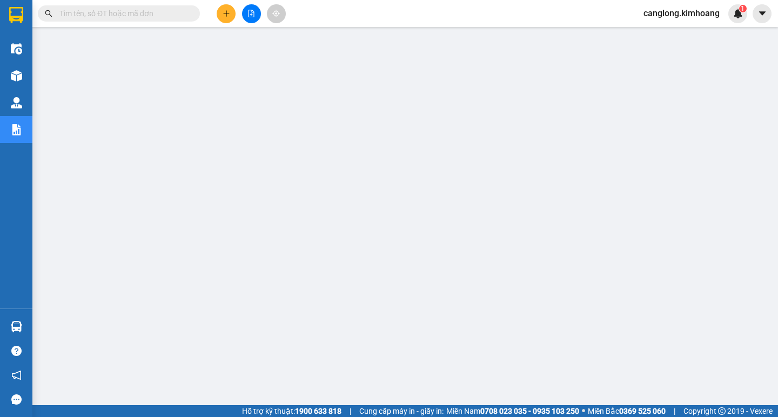
scroll to position [10, 0]
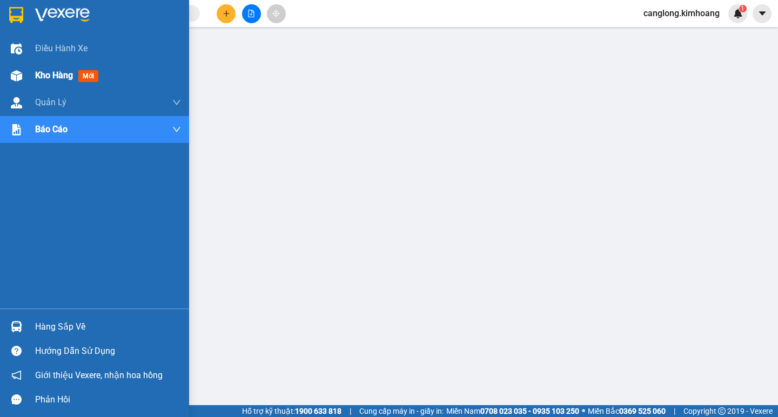
click at [62, 71] on span "Kho hàng" at bounding box center [54, 75] width 38 height 10
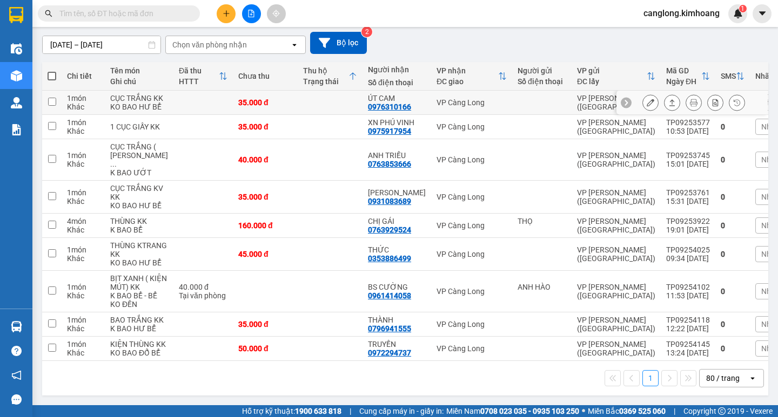
scroll to position [36, 0]
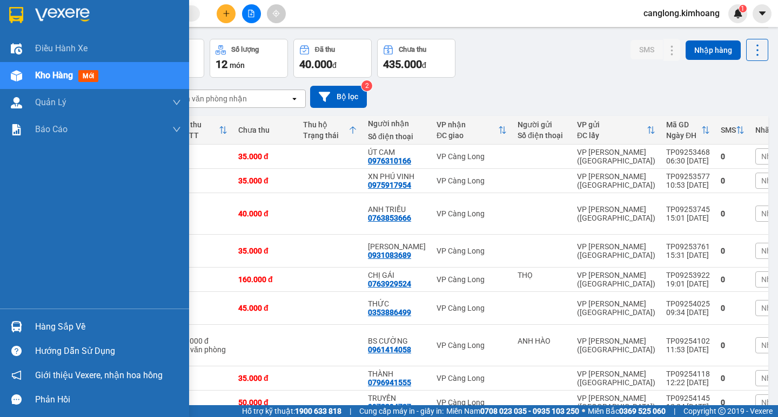
click at [63, 325] on div "Hàng sắp về" at bounding box center [108, 327] width 146 height 16
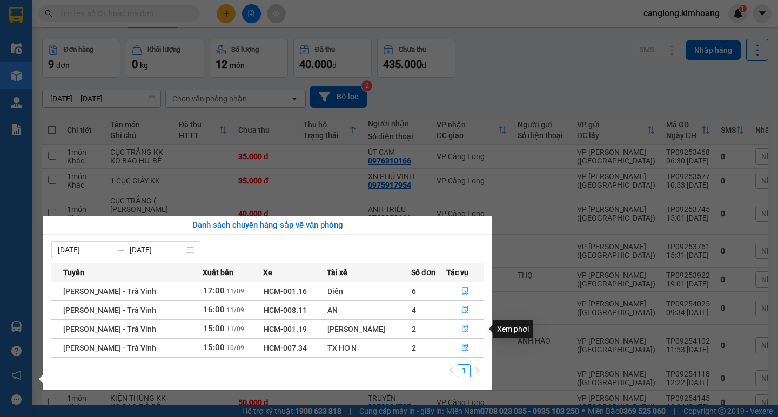
click at [462, 330] on icon "file-done" at bounding box center [465, 329] width 8 height 8
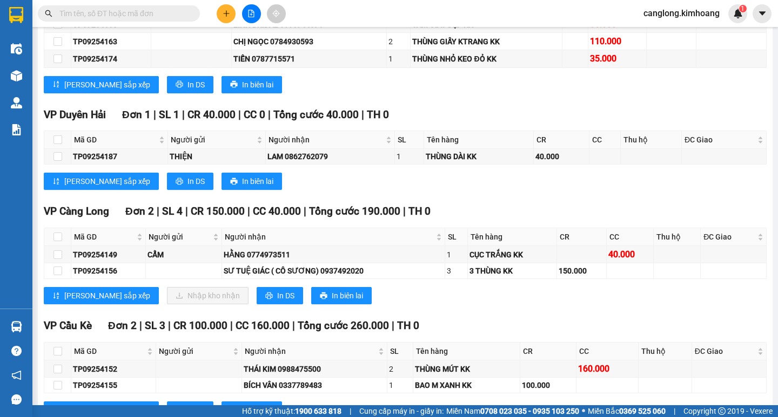
scroll to position [918, 0]
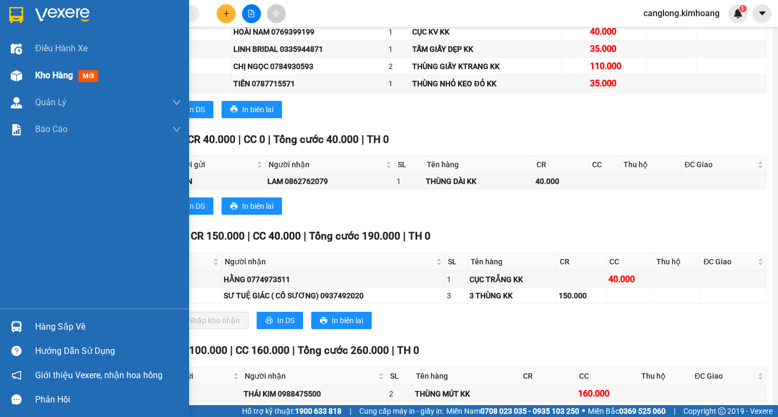
click at [43, 73] on span "Kho hàng" at bounding box center [54, 75] width 38 height 10
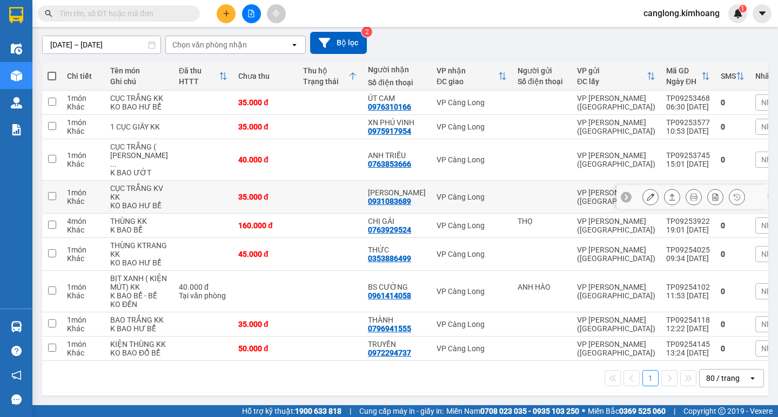
scroll to position [144, 0]
click at [480, 333] on td "VP Càng Long" at bounding box center [471, 325] width 81 height 24
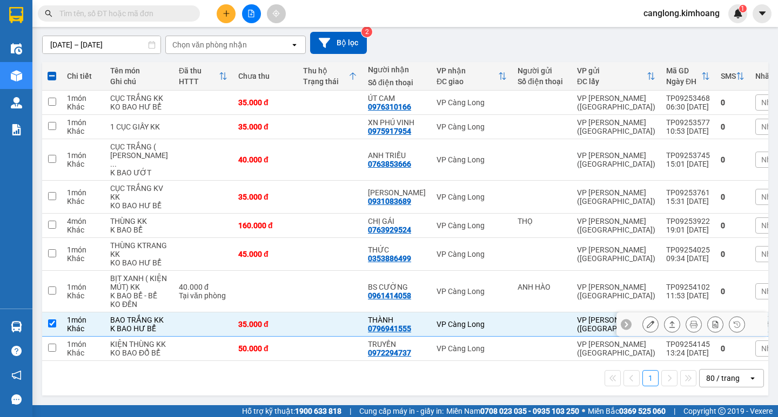
click at [49, 328] on input "checkbox" at bounding box center [52, 324] width 8 height 8
checkbox input "false"
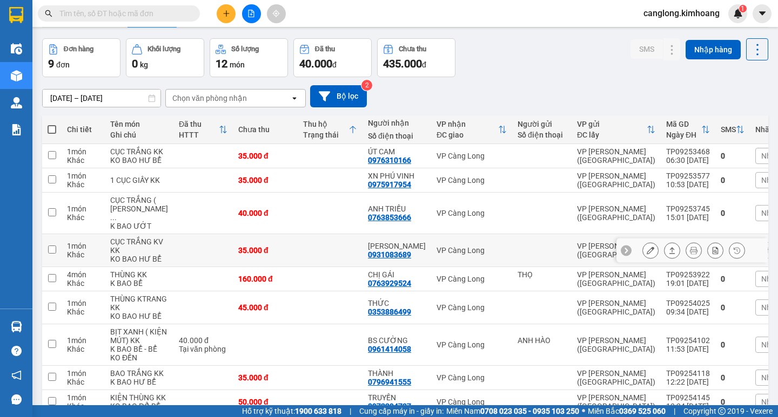
scroll to position [36, 0]
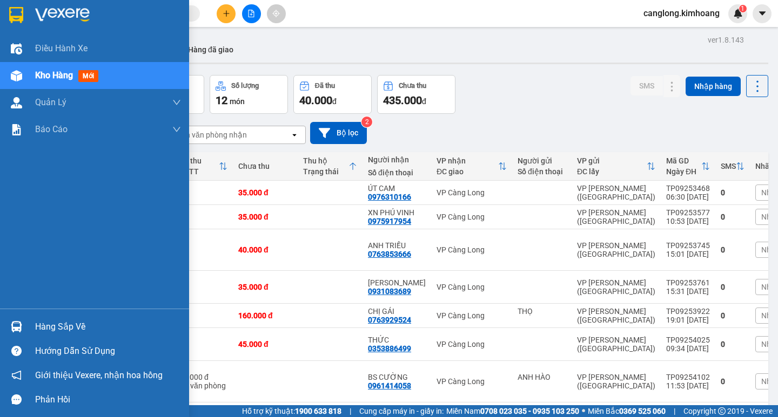
click at [60, 326] on div "Hàng sắp về" at bounding box center [108, 327] width 146 height 16
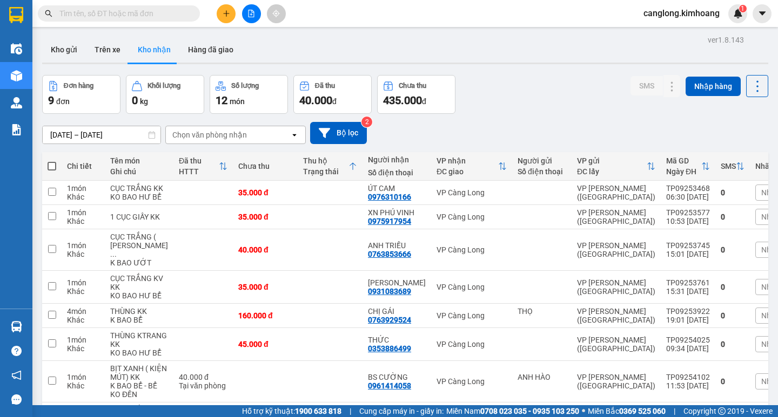
click at [536, 99] on section "Kết quả tìm kiếm ( 0 ) Bộ lọc No Data canglong.kimhoang 1 Điều hành xe Kho hàng…" at bounding box center [389, 208] width 778 height 417
click at [58, 46] on button "Kho gửi" at bounding box center [64, 50] width 44 height 26
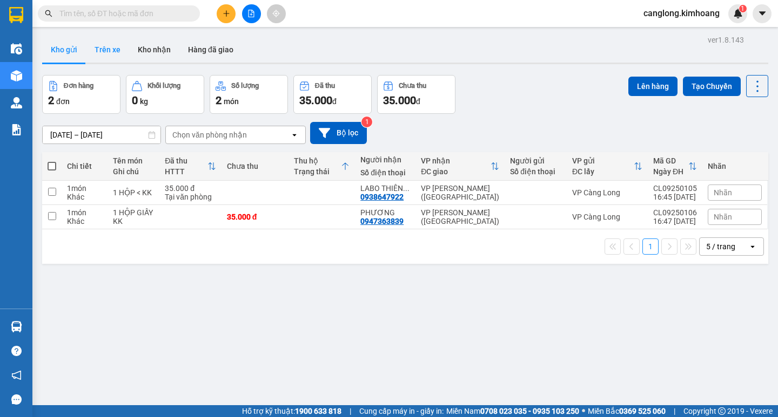
click at [105, 48] on button "Trên xe" at bounding box center [107, 50] width 43 height 26
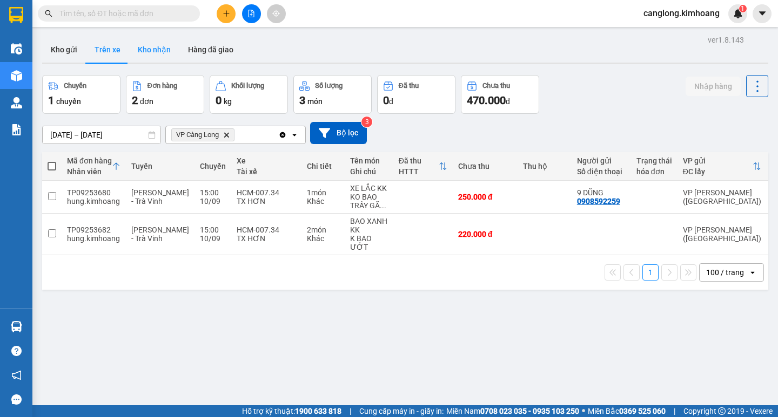
click at [152, 46] on button "Kho nhận" at bounding box center [154, 50] width 50 height 26
type input "[DATE] – [DATE]"
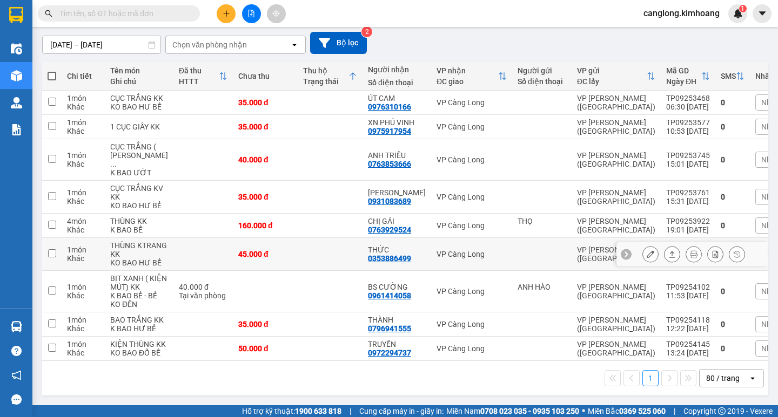
scroll to position [90, 0]
click at [136, 13] on input "text" at bounding box center [122, 14] width 127 height 12
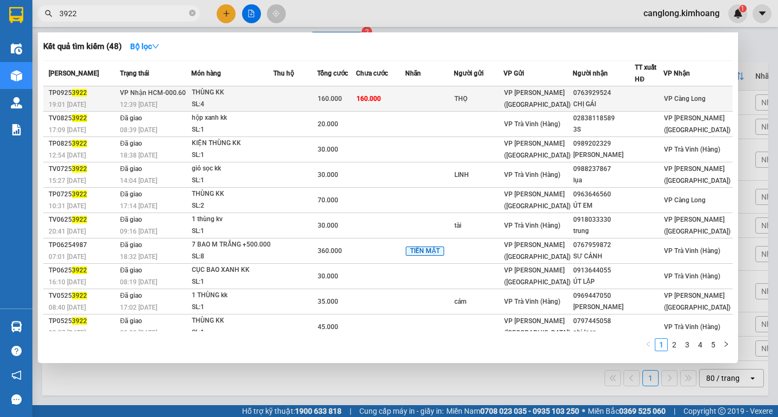
type input "3922"
click at [381, 97] on span "160.000" at bounding box center [368, 99] width 24 height 8
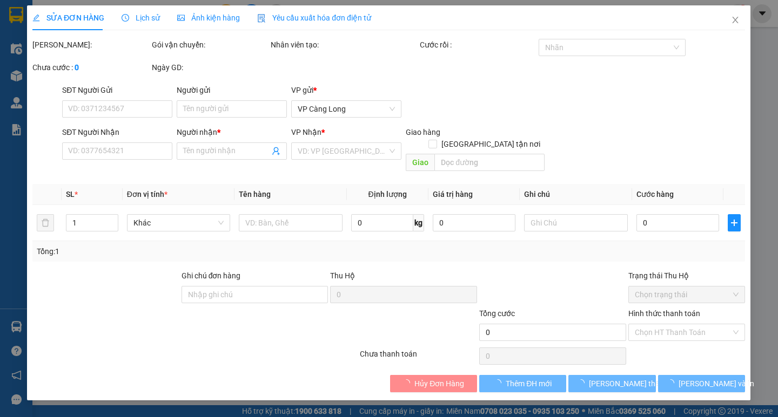
type input "THỌ"
type input "0763929524"
type input "CHỊ GÁI"
type input "160.000"
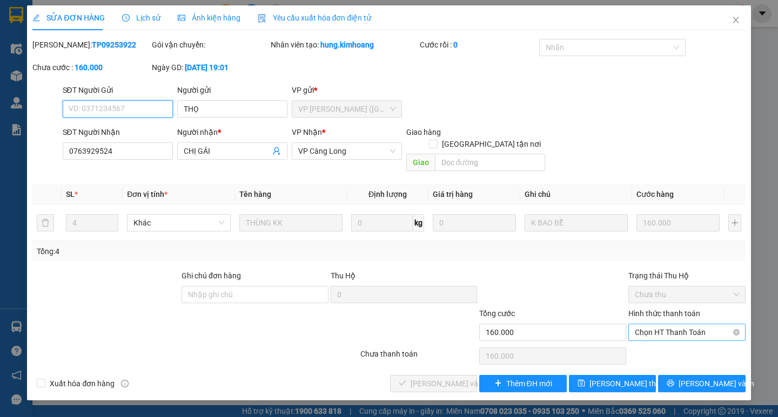
click at [658, 325] on span "Chọn HT Thanh Toán" at bounding box center [686, 333] width 104 height 16
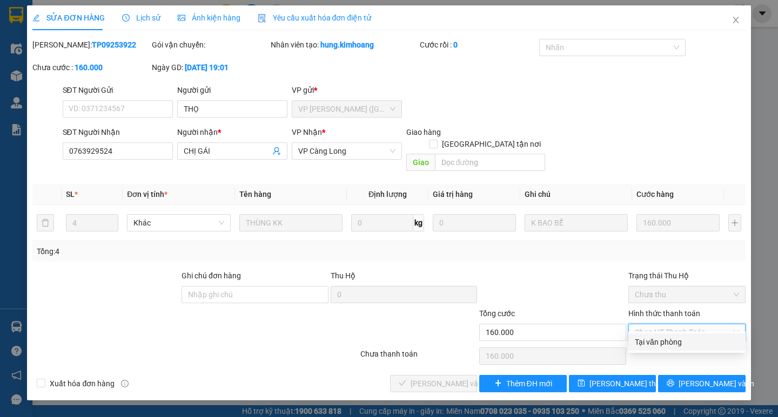
click at [647, 341] on div "Tại văn phòng" at bounding box center [686, 342] width 104 height 12
type input "0"
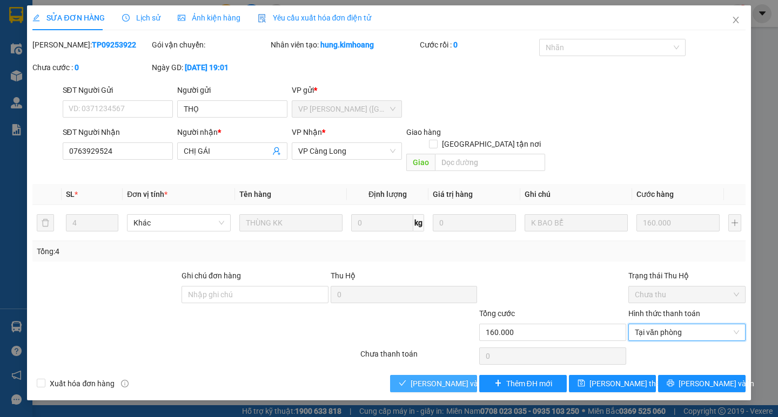
click at [427, 378] on span "Lưu và Giao hàng" at bounding box center [462, 384] width 104 height 12
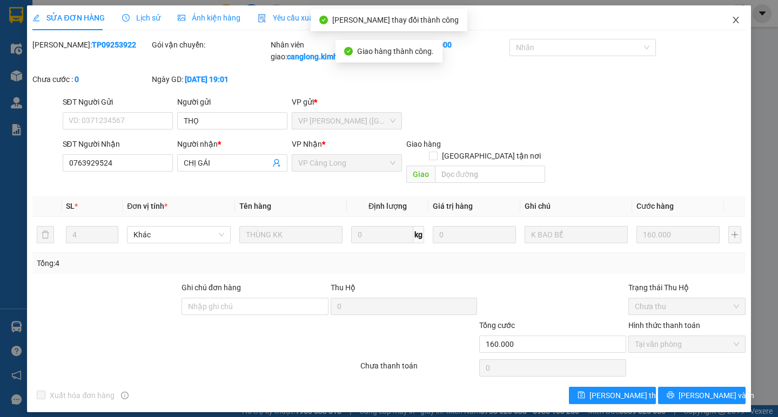
click at [735, 18] on icon "close" at bounding box center [735, 20] width 9 height 9
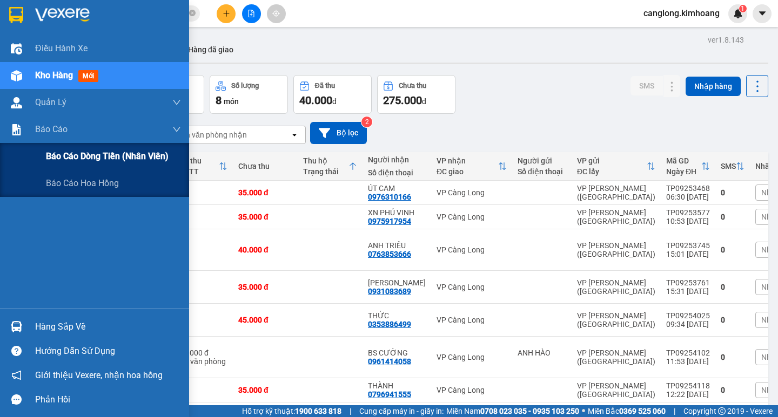
click at [60, 157] on span "Báo cáo dòng tiền (nhân viên)" at bounding box center [107, 156] width 123 height 13
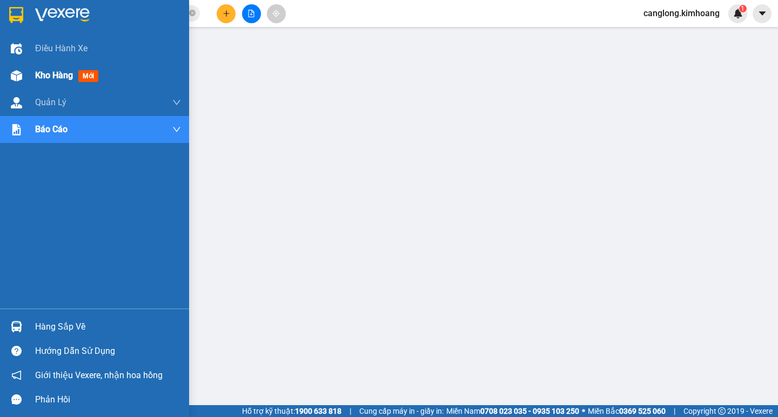
click at [33, 72] on div "Kho hàng mới" at bounding box center [94, 75] width 189 height 27
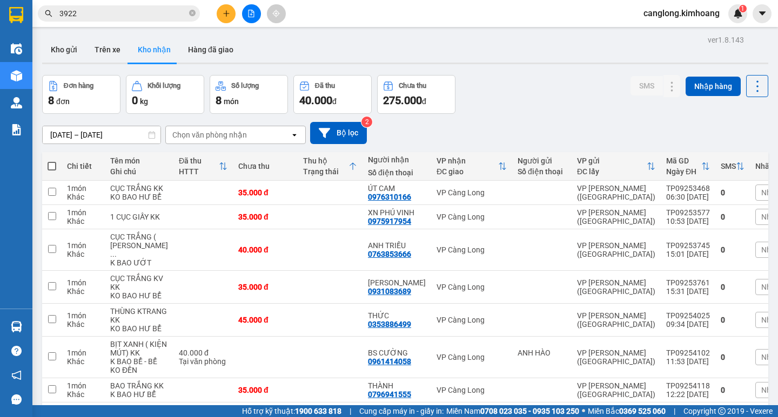
click at [564, 101] on div "Đơn hàng 8 đơn Khối lượng 0 kg Số lượng 8 món Đã thu 40.000 đ Chưa thu 275.000 …" at bounding box center [405, 94] width 726 height 39
